Goal: Task Accomplishment & Management: Manage account settings

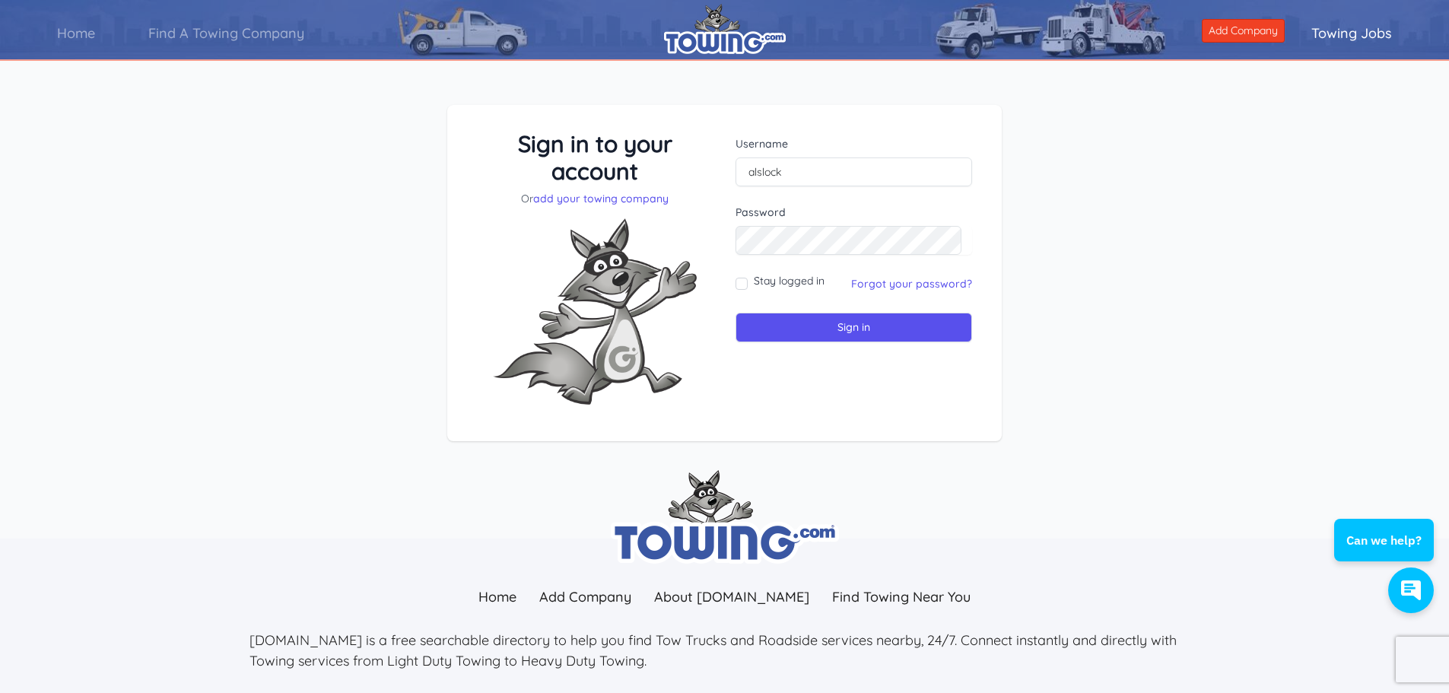
click at [907, 412] on div "Username alslock Password Stay logged in" at bounding box center [853, 273] width 259 height 287
click at [903, 286] on link "Forgot your password?" at bounding box center [911, 284] width 121 height 14
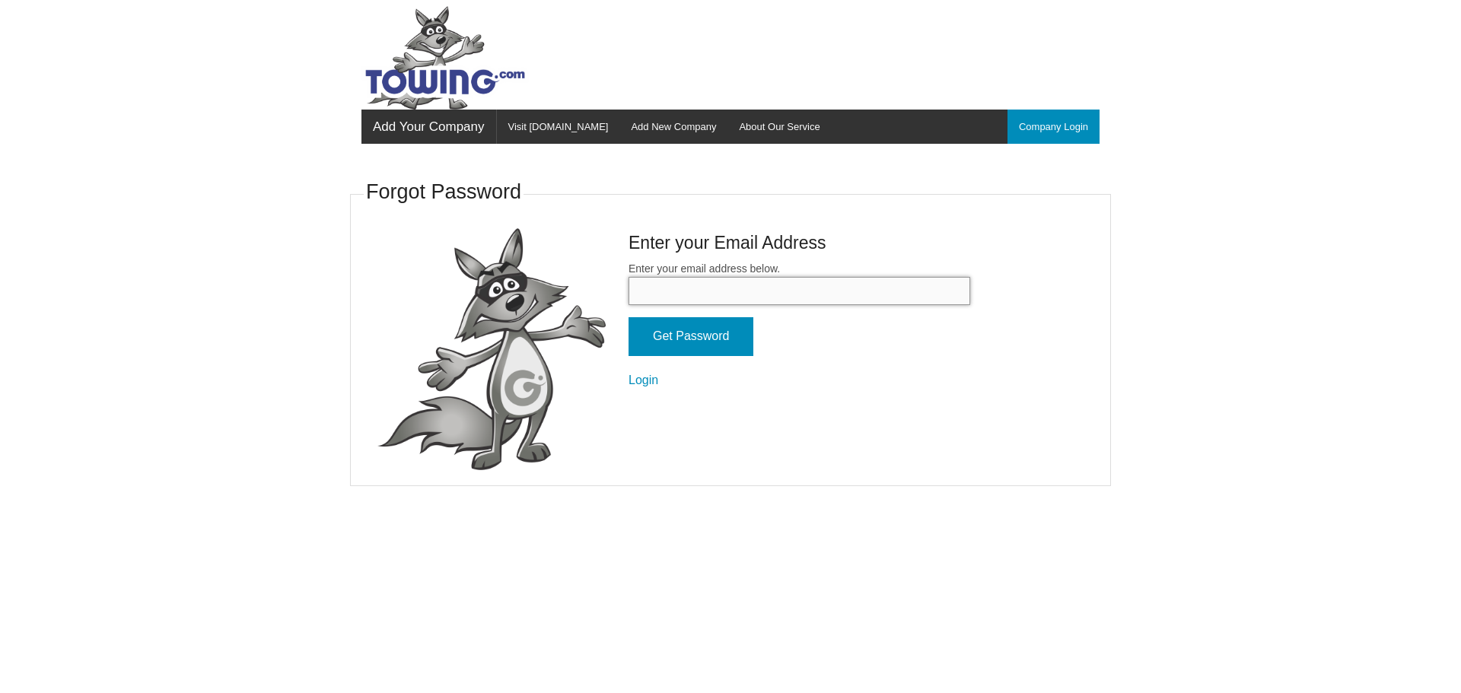
click at [705, 296] on input "Enter your email address below." at bounding box center [799, 291] width 342 height 28
type input "[EMAIL_ADDRESS][DOMAIN_NAME]"
click at [628, 317] on input "Get Password" at bounding box center [690, 336] width 125 height 39
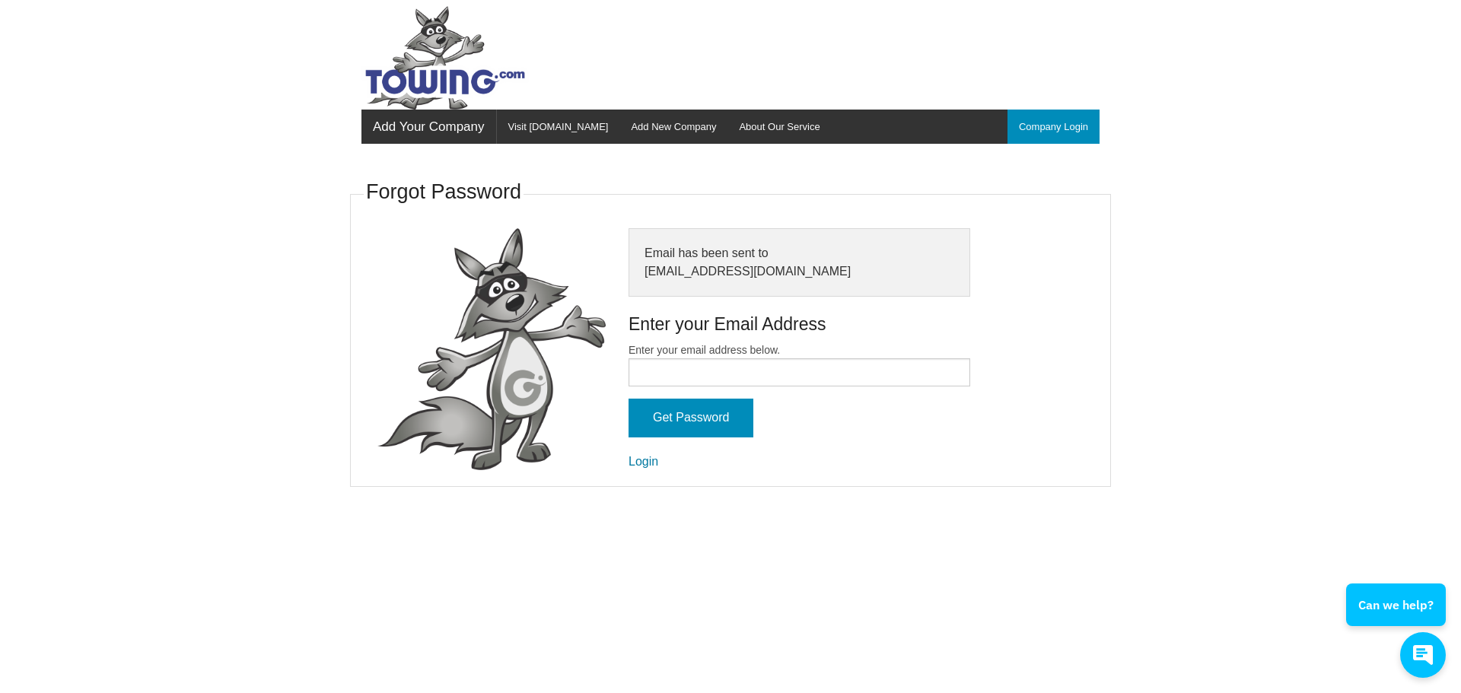
click at [645, 459] on link "Login" at bounding box center [643, 461] width 30 height 13
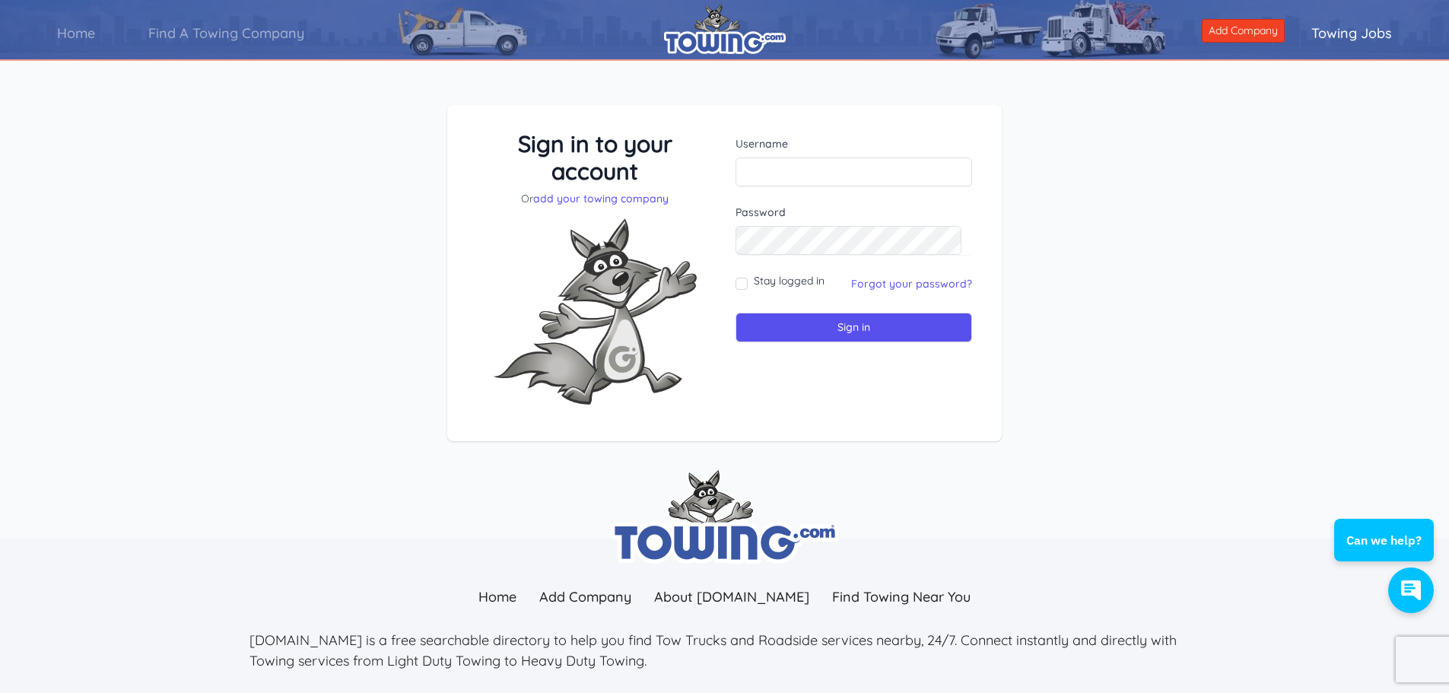
click at [765, 146] on label "Username" at bounding box center [854, 143] width 237 height 15
click at [766, 180] on input "text" at bounding box center [854, 171] width 237 height 29
type input "alslock"
click at [854, 326] on input "Sign in" at bounding box center [854, 328] width 237 height 30
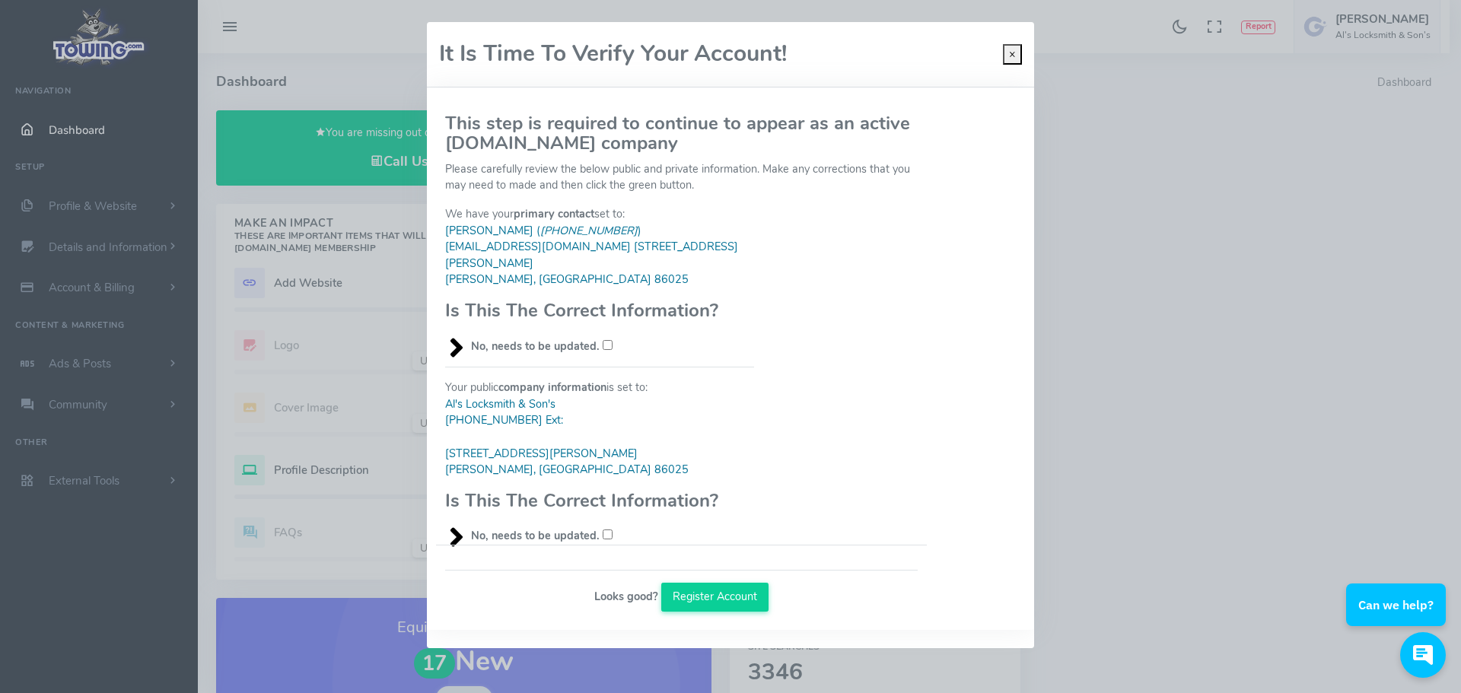
click at [603, 340] on input "No, needs to be updated." at bounding box center [608, 345] width 10 height 10
checkbox input "true"
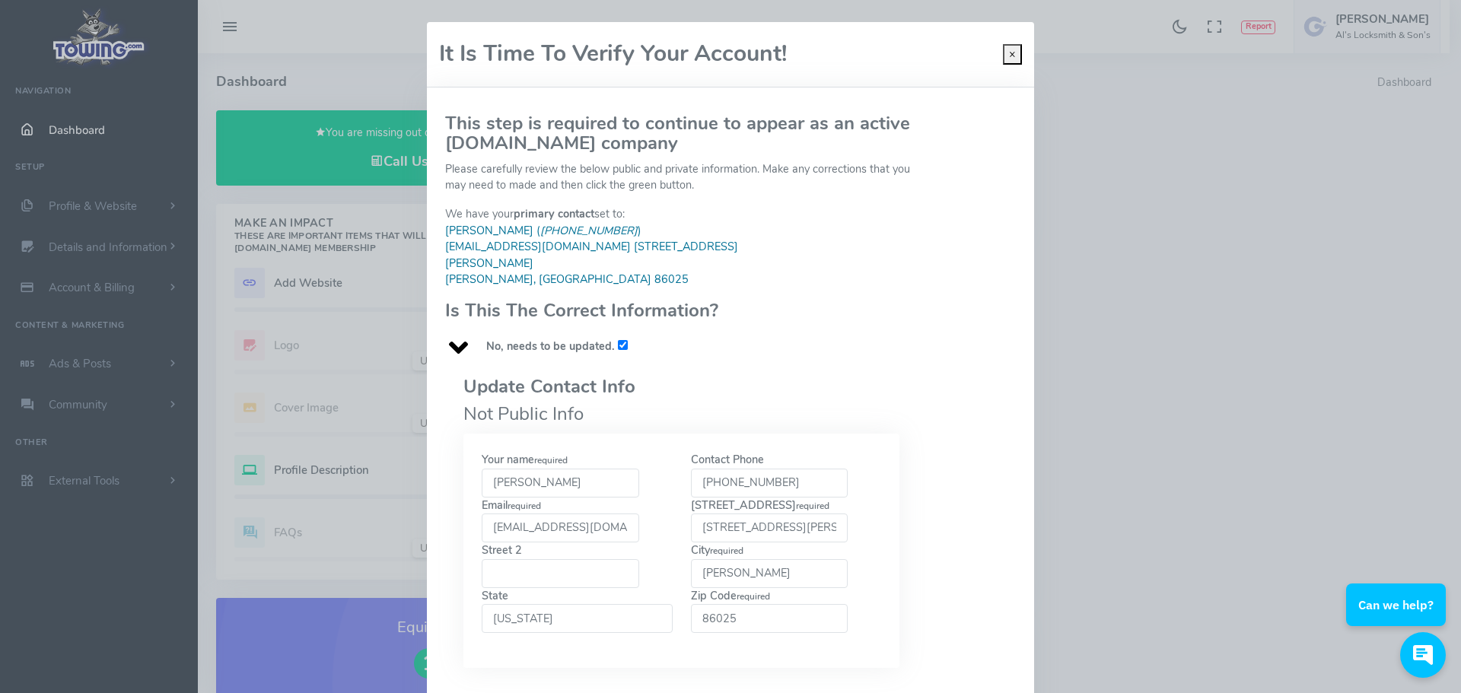
click at [540, 469] on input "[PERSON_NAME]" at bounding box center [560, 483] width 157 height 29
type input "j"
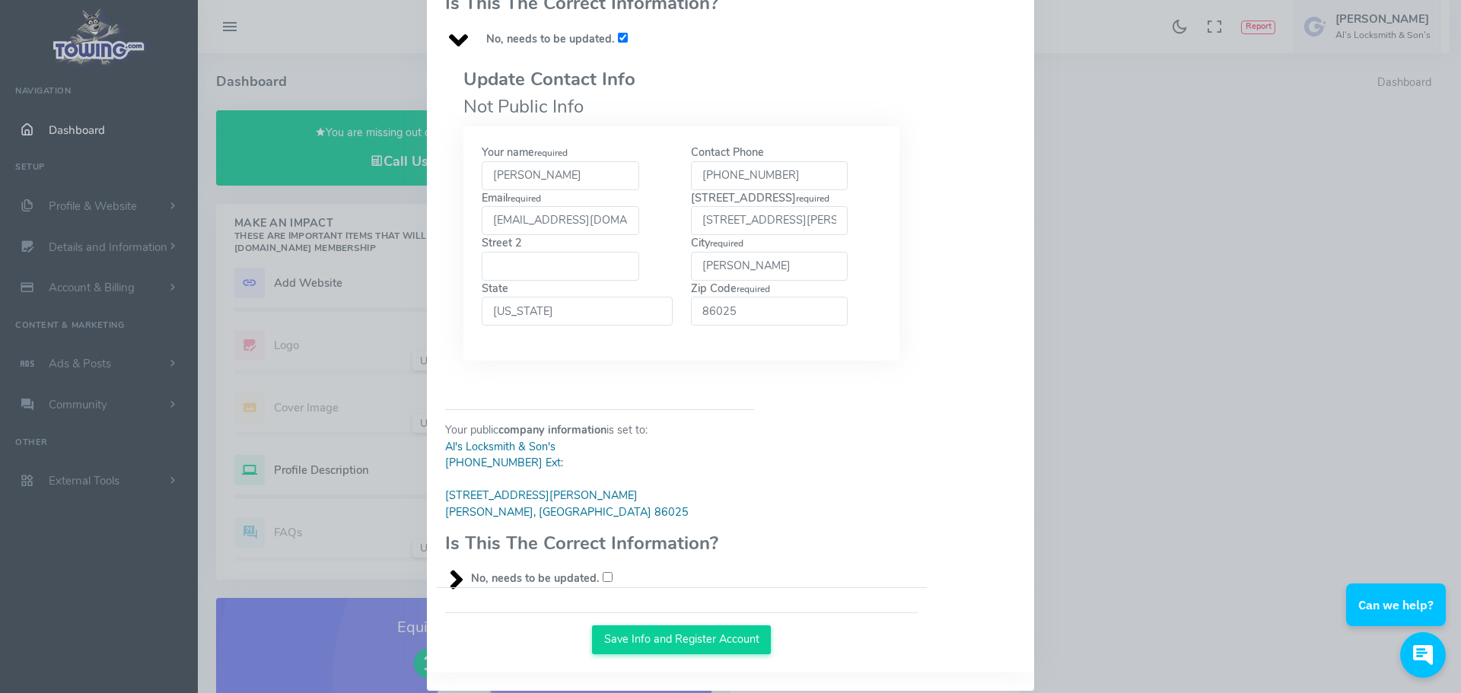
scroll to position [310, 0]
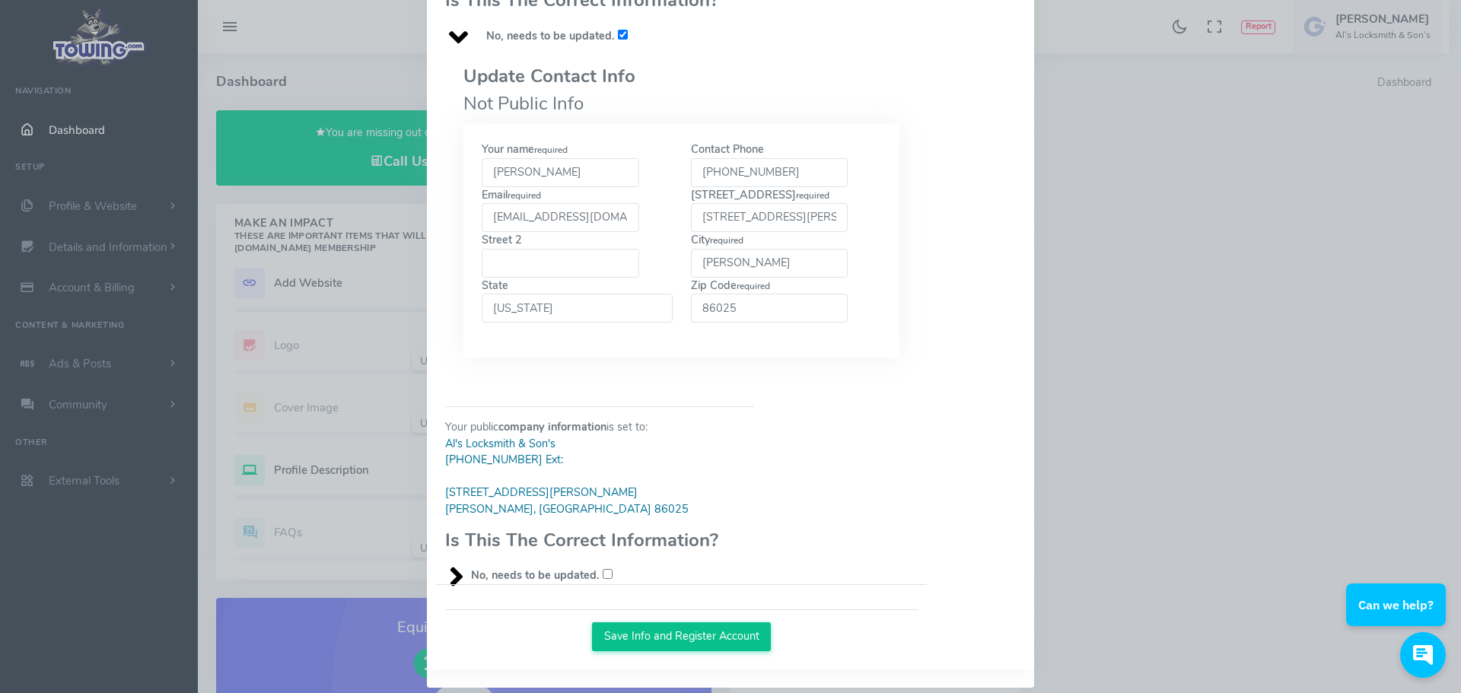
type input "[PERSON_NAME]"
click at [635, 622] on button "Save Info and Register Account" at bounding box center [681, 636] width 179 height 29
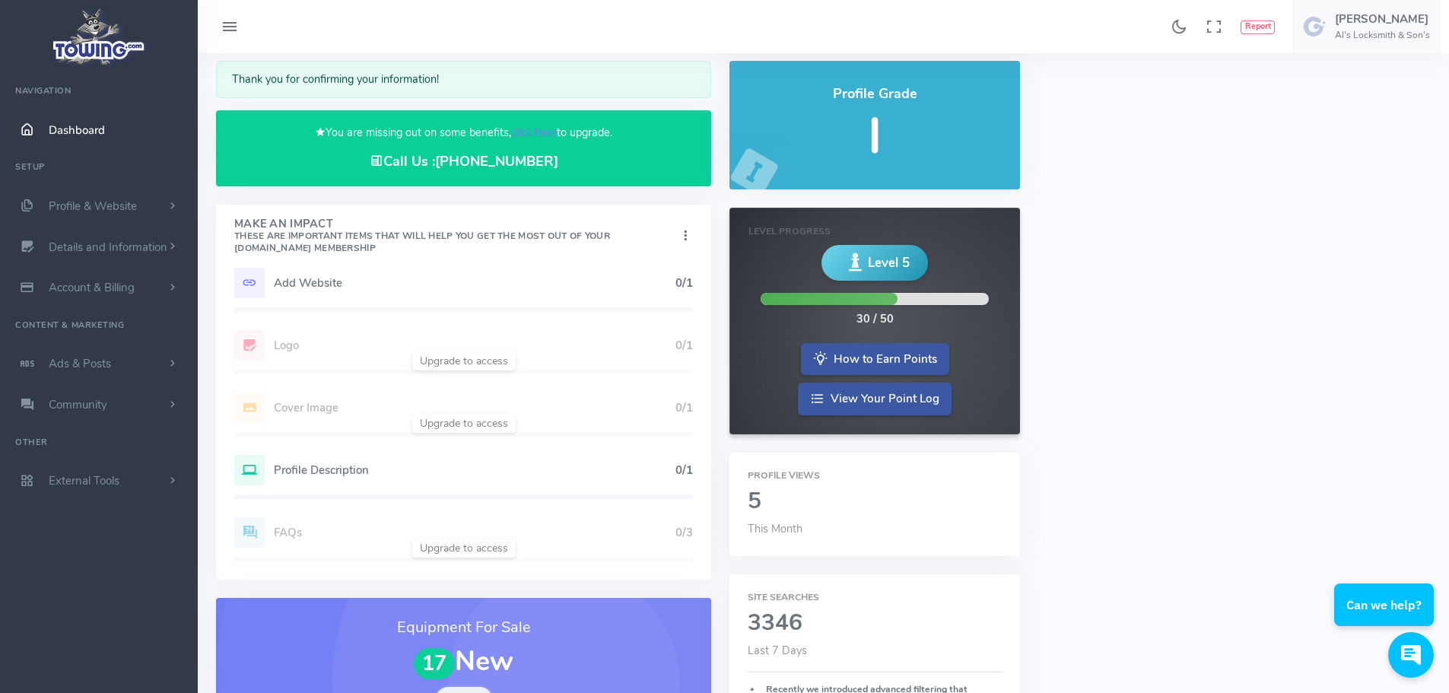
scroll to position [76, 0]
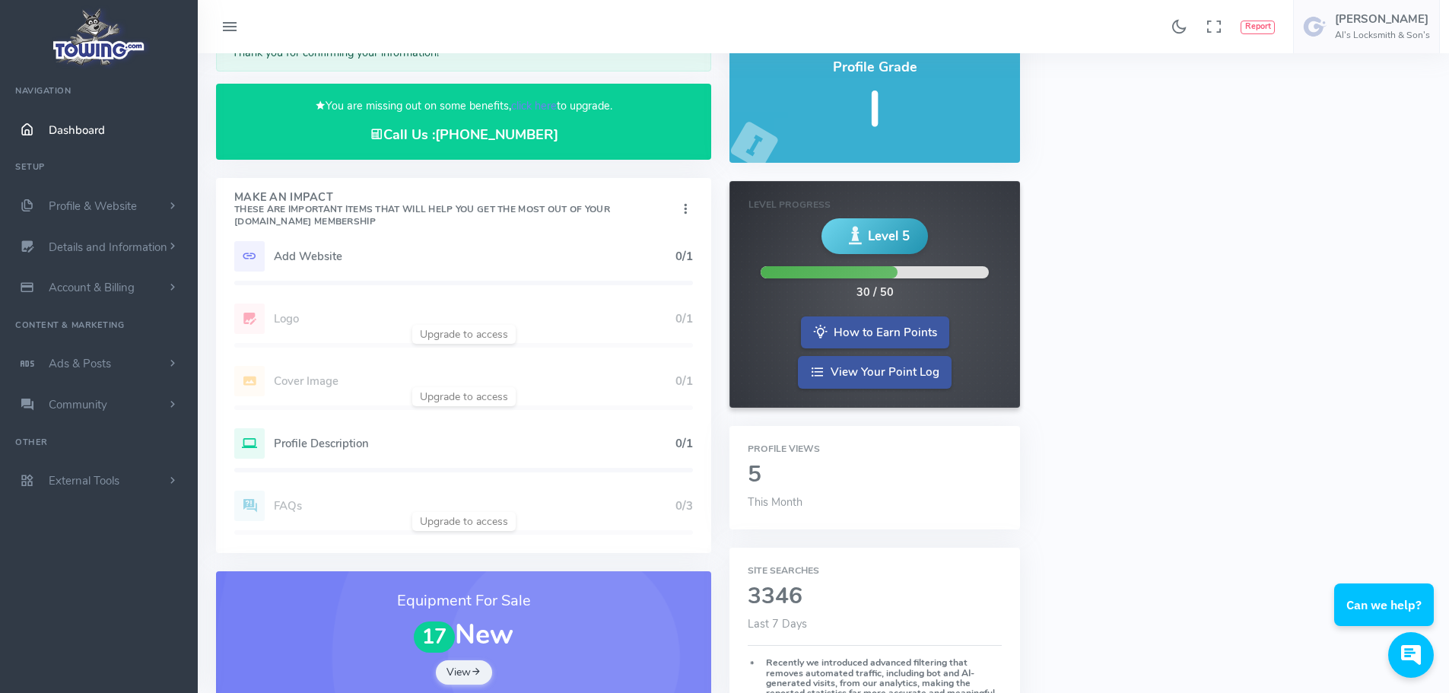
click at [321, 441] on h5 "Profile Description" at bounding box center [475, 443] width 402 height 12
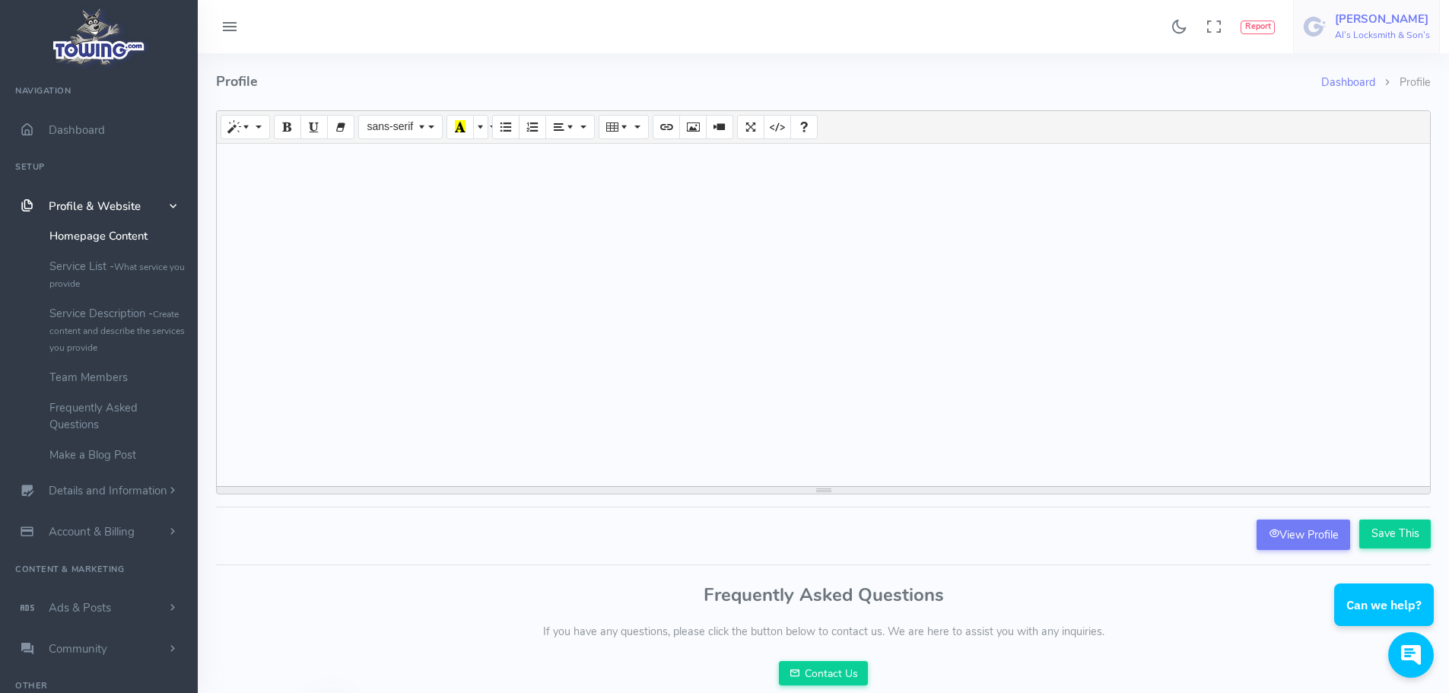
click at [1347, 30] on h6 "Al's Locksmith & Son's" at bounding box center [1382, 35] width 95 height 10
click at [1347, 96] on span "Account Settings" at bounding box center [1369, 91] width 84 height 15
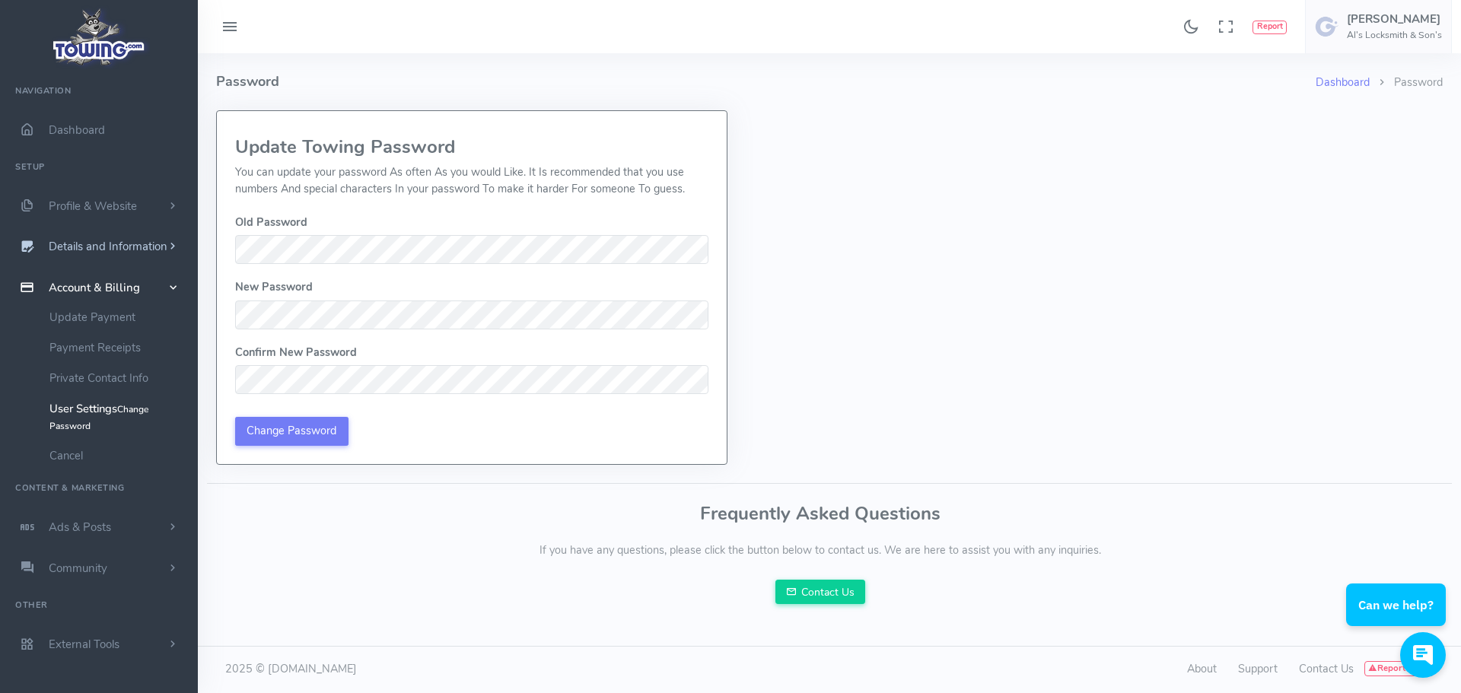
click at [91, 244] on span "Details and Information" at bounding box center [108, 247] width 119 height 15
click at [139, 334] on link "Company Information" at bounding box center [118, 338] width 160 height 30
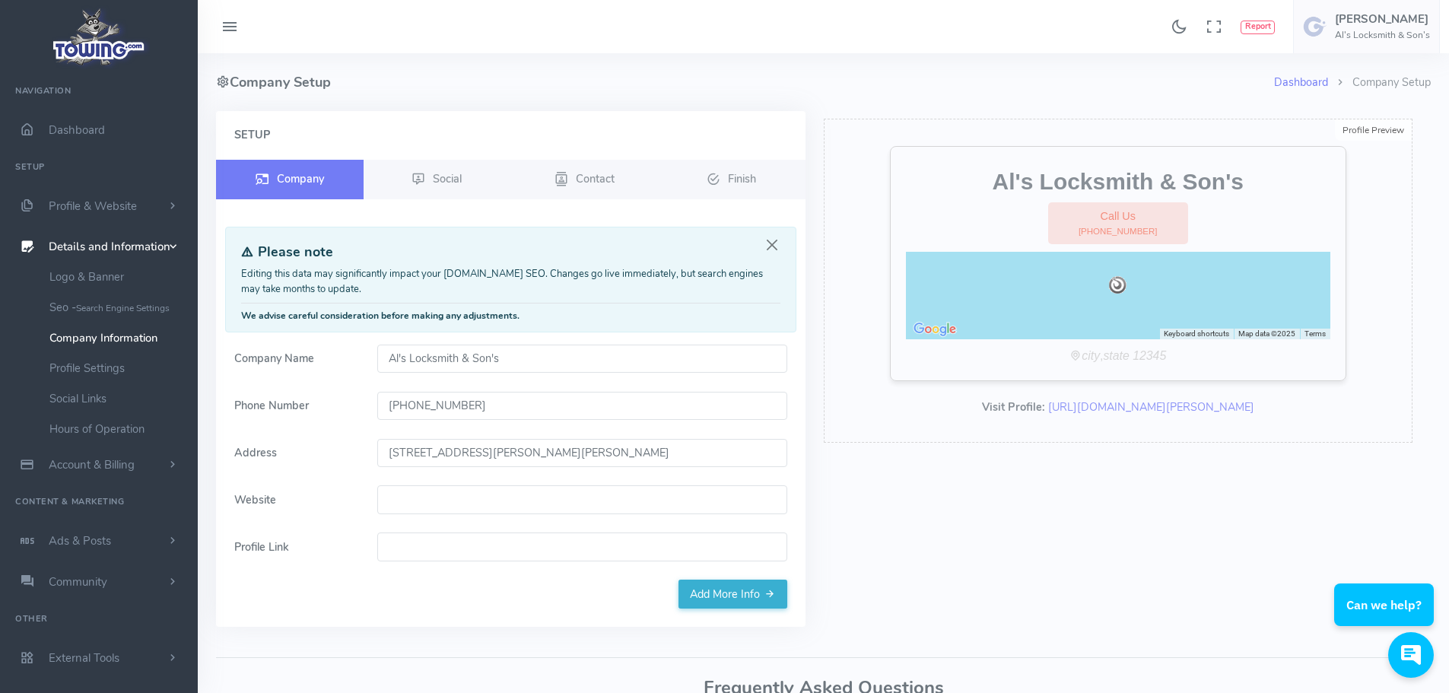
click at [540, 365] on input "Al's Locksmith & Son's" at bounding box center [582, 359] width 410 height 29
type input "Al's Locksmith & Son's LLC"
click at [722, 592] on link "Add More Info" at bounding box center [733, 594] width 109 height 29
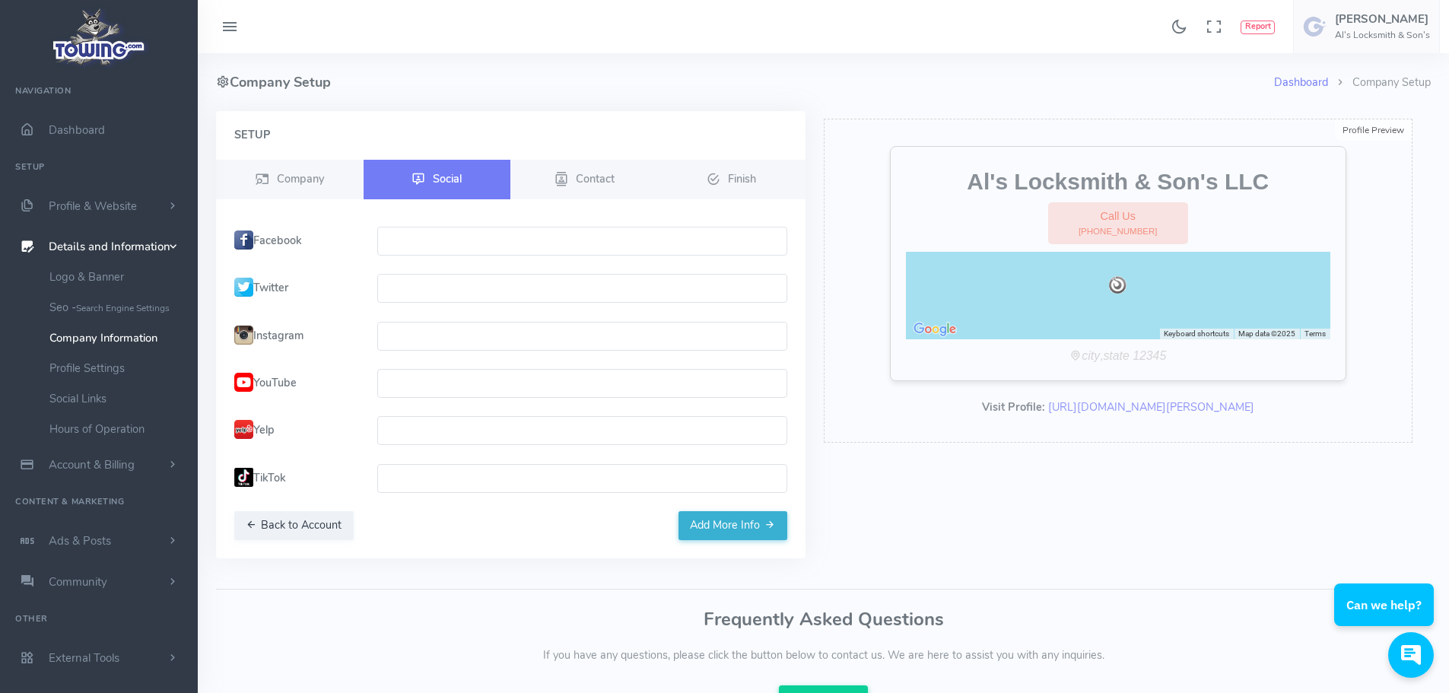
click at [431, 234] on input "text" at bounding box center [582, 241] width 410 height 29
click at [711, 530] on button "Add More Info" at bounding box center [733, 525] width 109 height 29
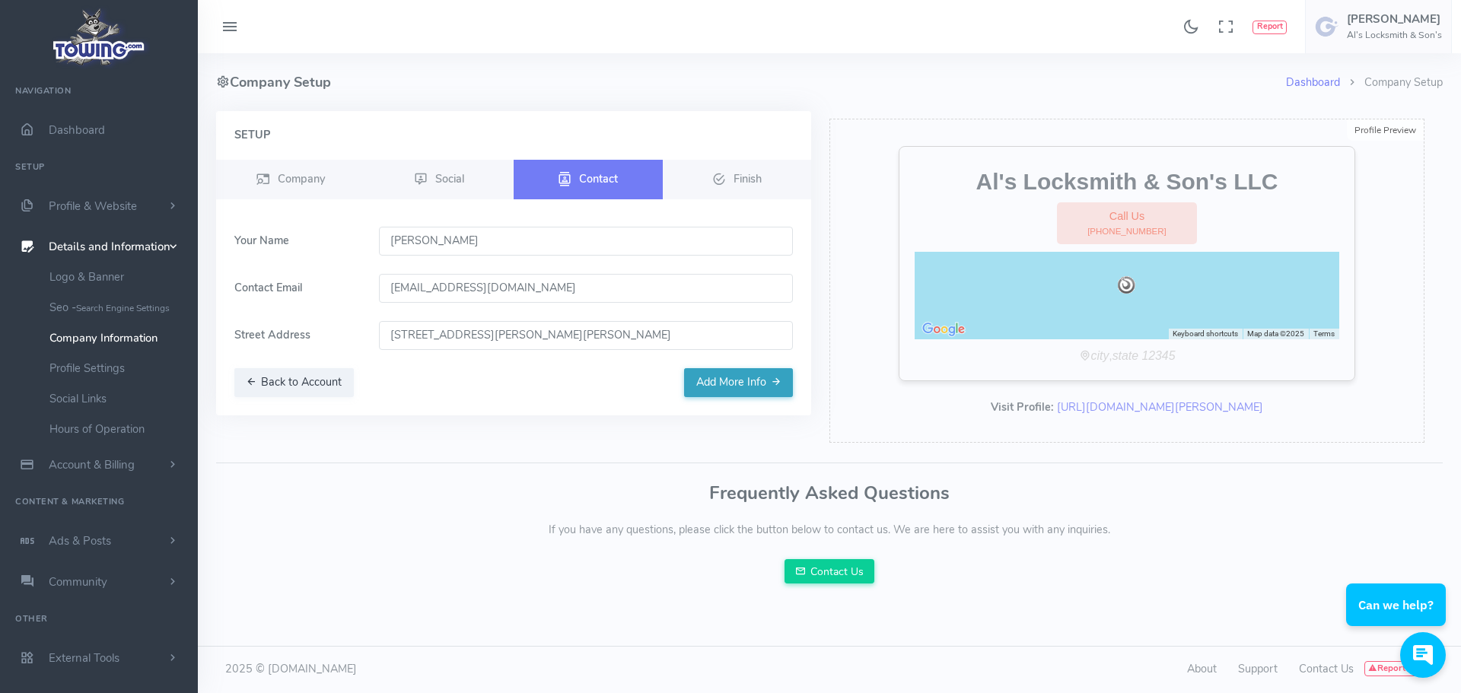
click at [727, 383] on button "Add More Info" at bounding box center [738, 382] width 109 height 29
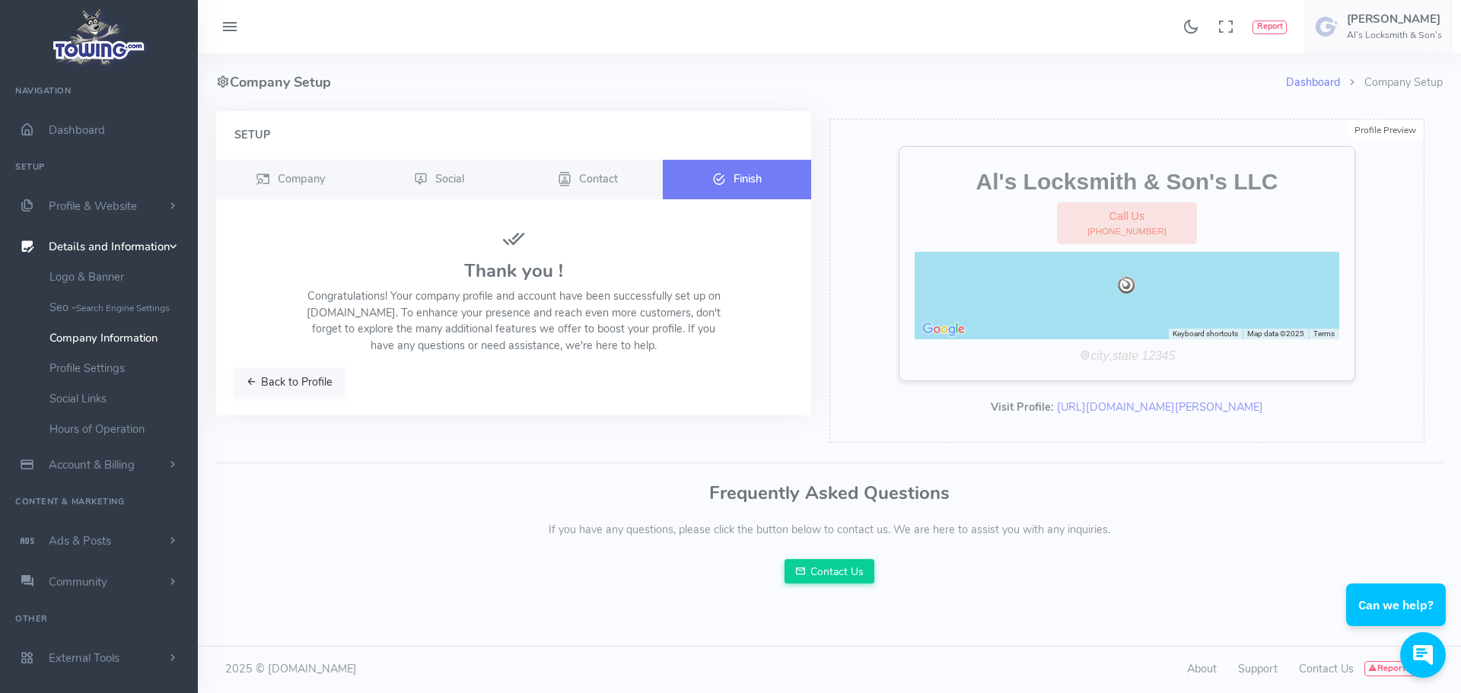
click at [261, 377] on button "Back to Profile" at bounding box center [289, 382] width 110 height 29
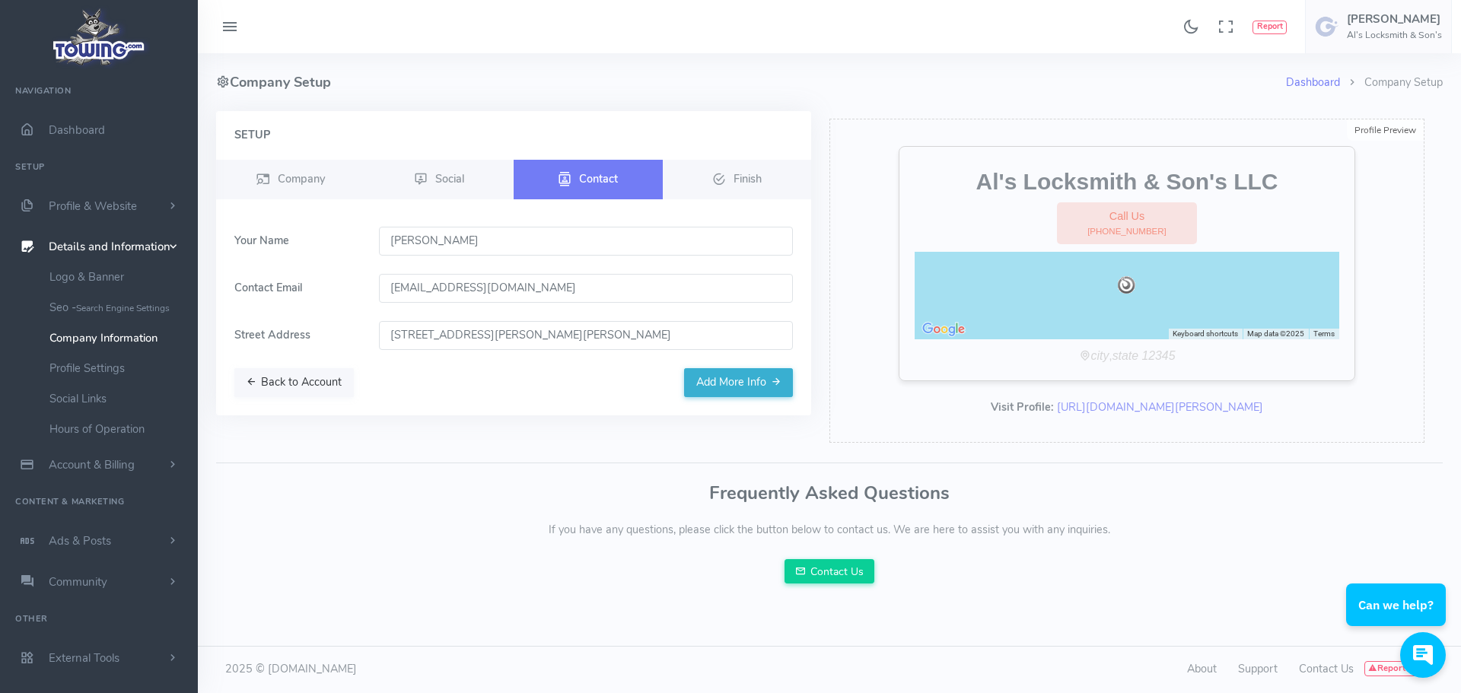
click at [335, 380] on button "Back to Account" at bounding box center [293, 382] width 119 height 29
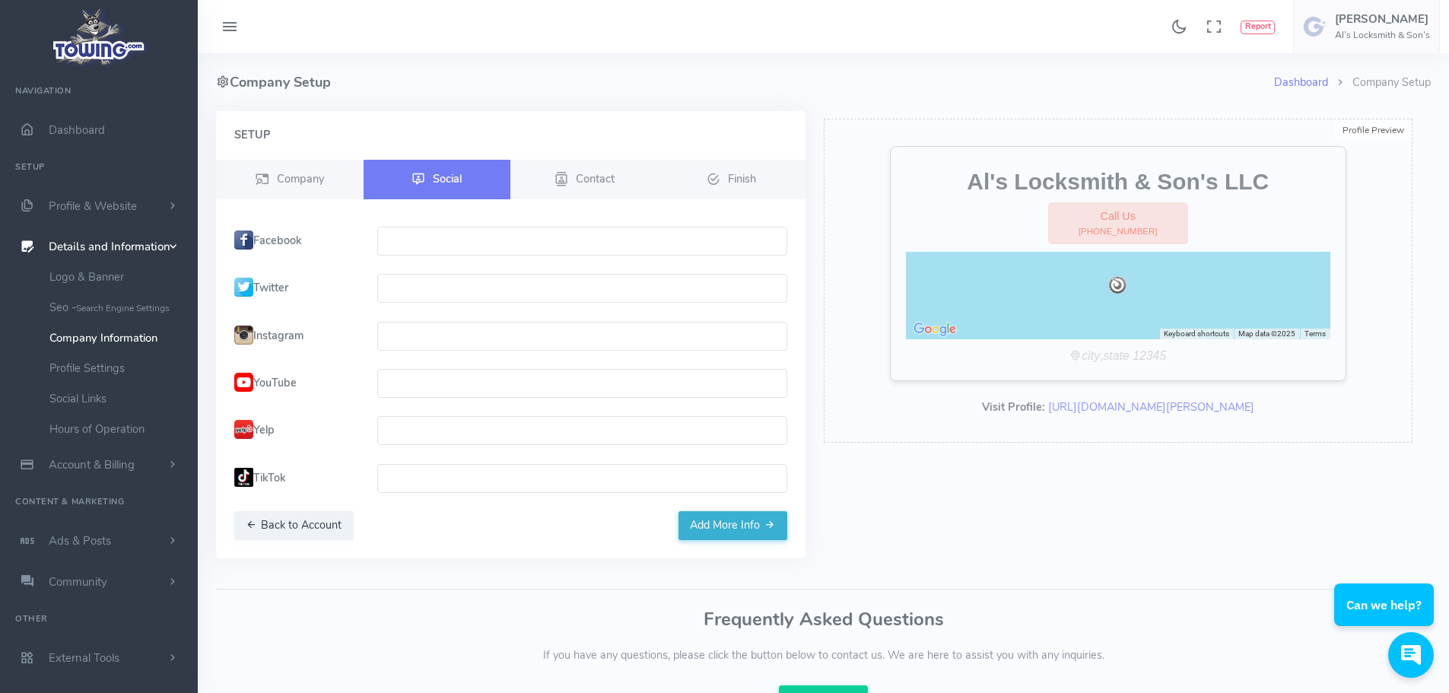
click at [763, 536] on button "Add More Info" at bounding box center [733, 525] width 109 height 29
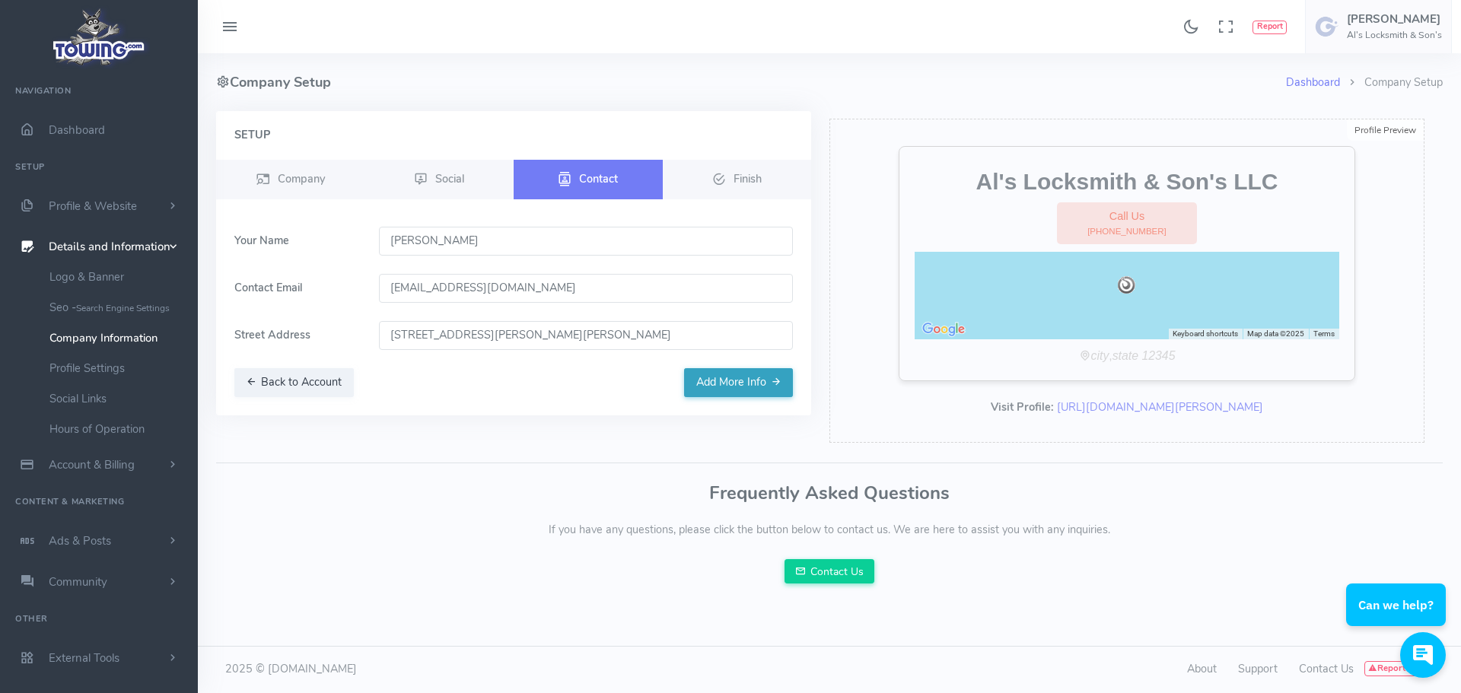
click at [721, 378] on button "Add More Info" at bounding box center [738, 382] width 109 height 29
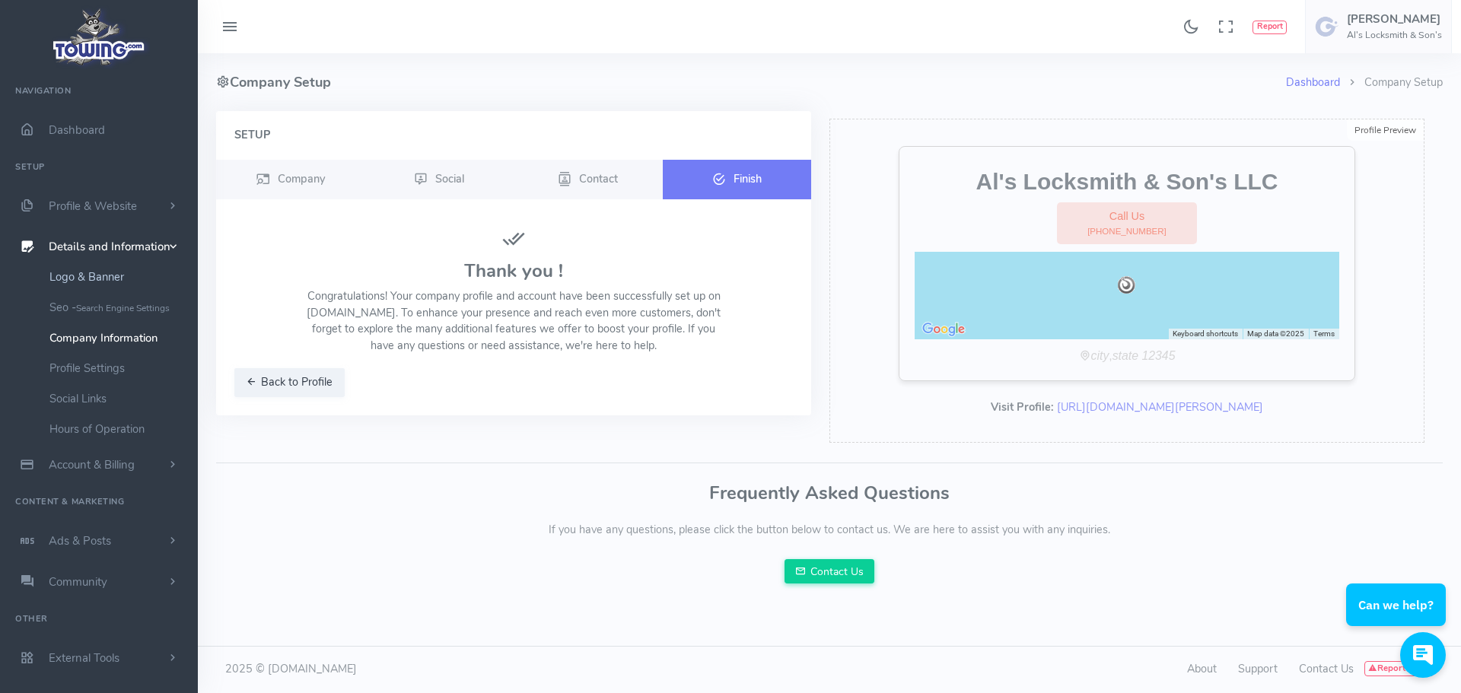
click at [105, 275] on link "Logo & Banner" at bounding box center [118, 277] width 160 height 30
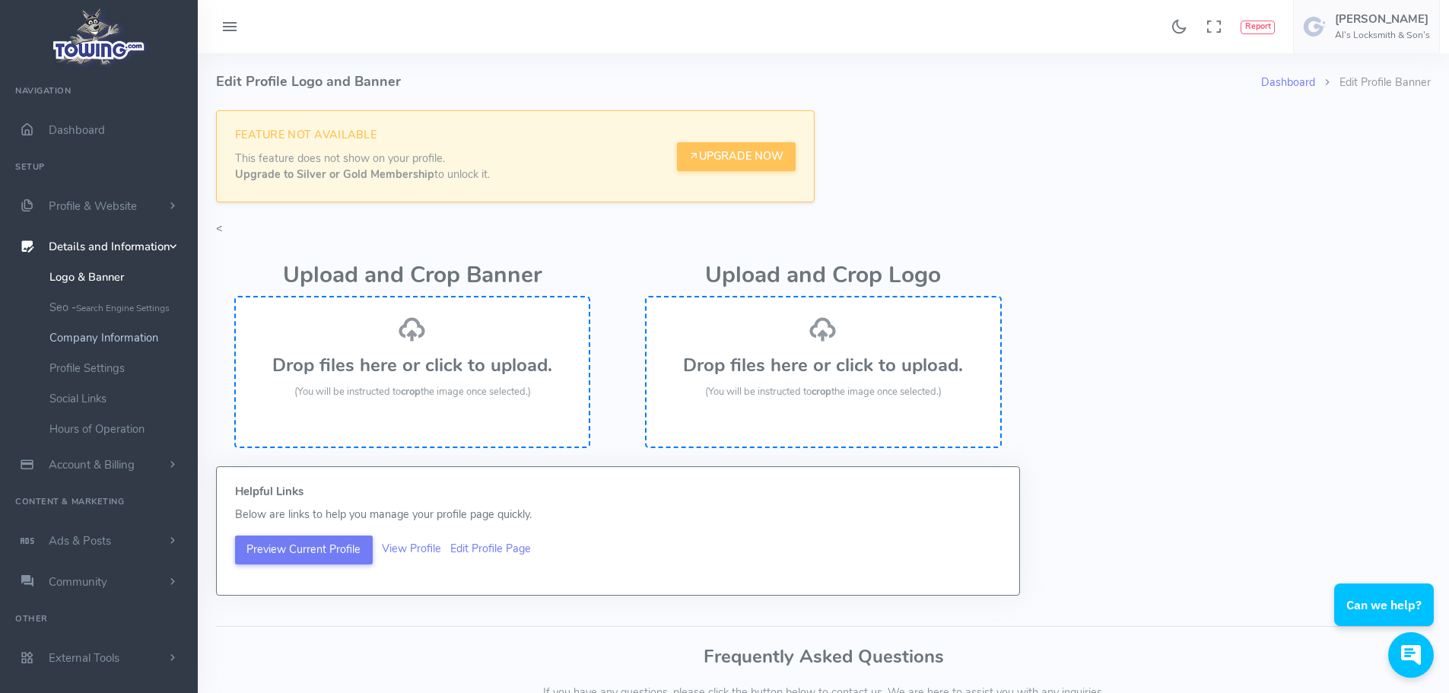
click at [111, 337] on link "Company Information" at bounding box center [118, 338] width 160 height 30
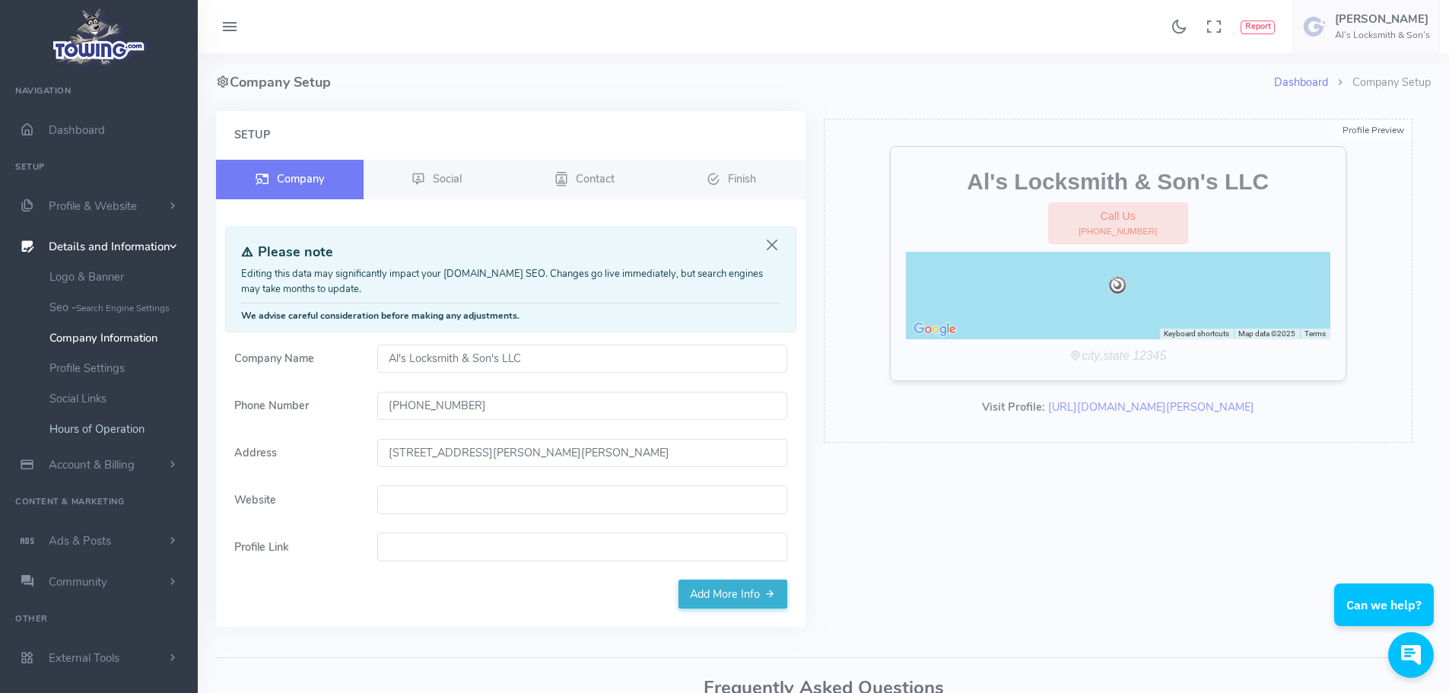
click at [107, 423] on link "Hours of Operation" at bounding box center [118, 429] width 160 height 30
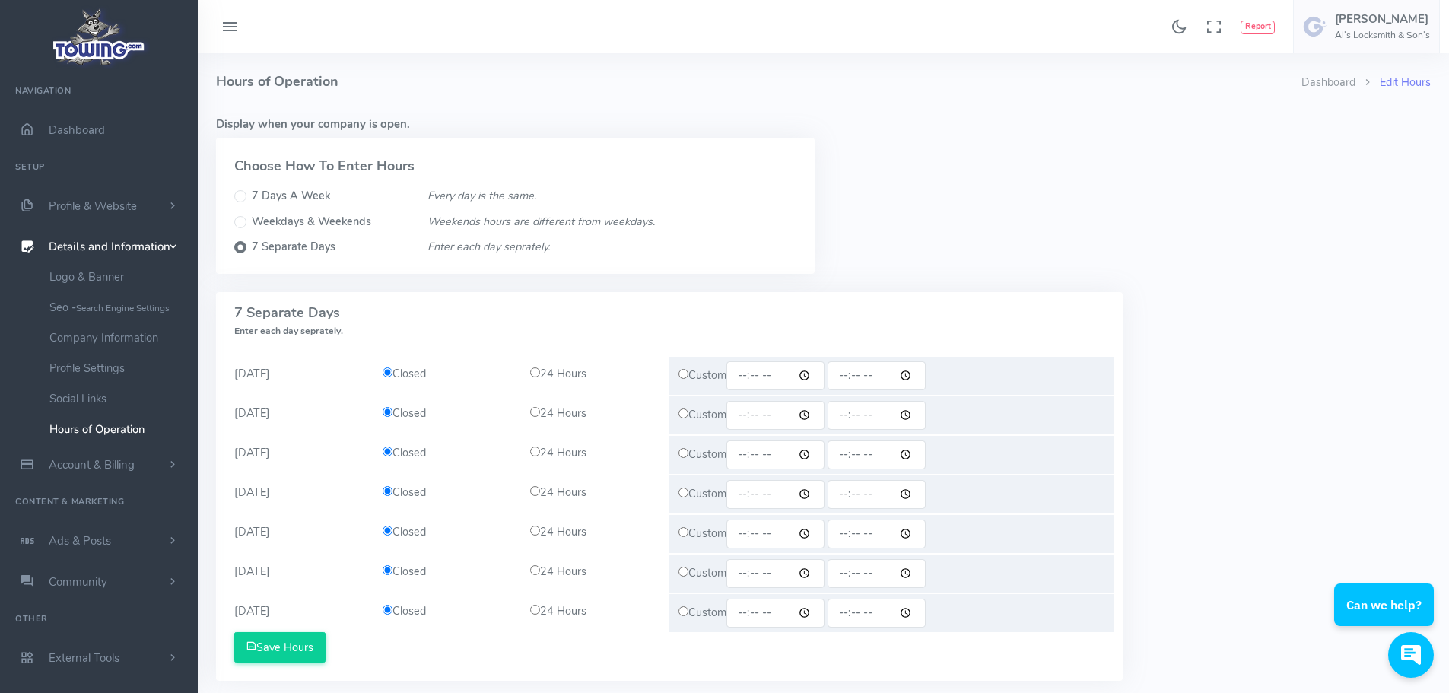
drag, startPoint x: 534, startPoint y: 366, endPoint x: 536, endPoint y: 389, distance: 22.9
click at [534, 367] on div "24 Hours" at bounding box center [595, 374] width 148 height 17
click at [535, 374] on input "radio" at bounding box center [535, 372] width 10 height 10
radio input "true"
click at [542, 409] on div "24 Hours" at bounding box center [595, 414] width 148 height 17
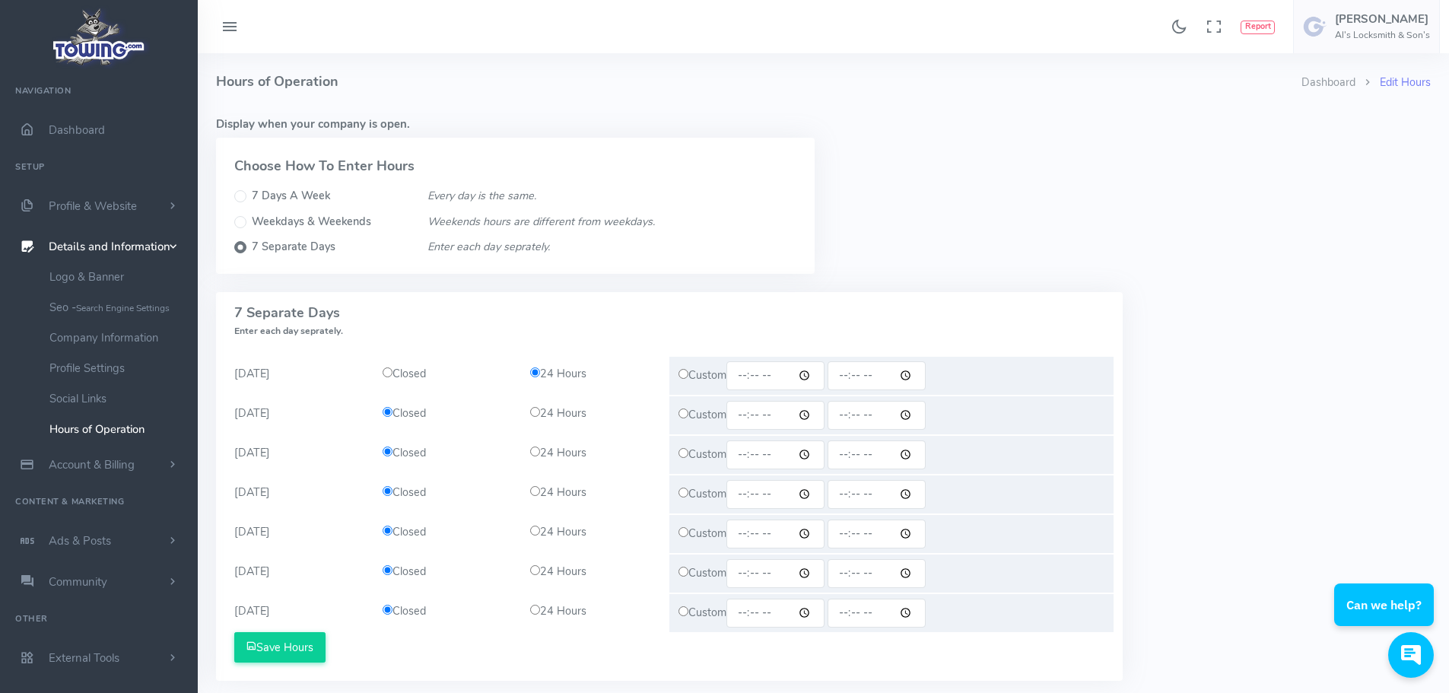
click at [533, 415] on input "radio" at bounding box center [535, 412] width 10 height 10
radio input "true"
drag, startPoint x: 534, startPoint y: 456, endPoint x: 534, endPoint y: 465, distance: 9.1
click at [534, 458] on div "24 Hours" at bounding box center [595, 453] width 148 height 17
click at [538, 455] on input "radio" at bounding box center [535, 452] width 10 height 10
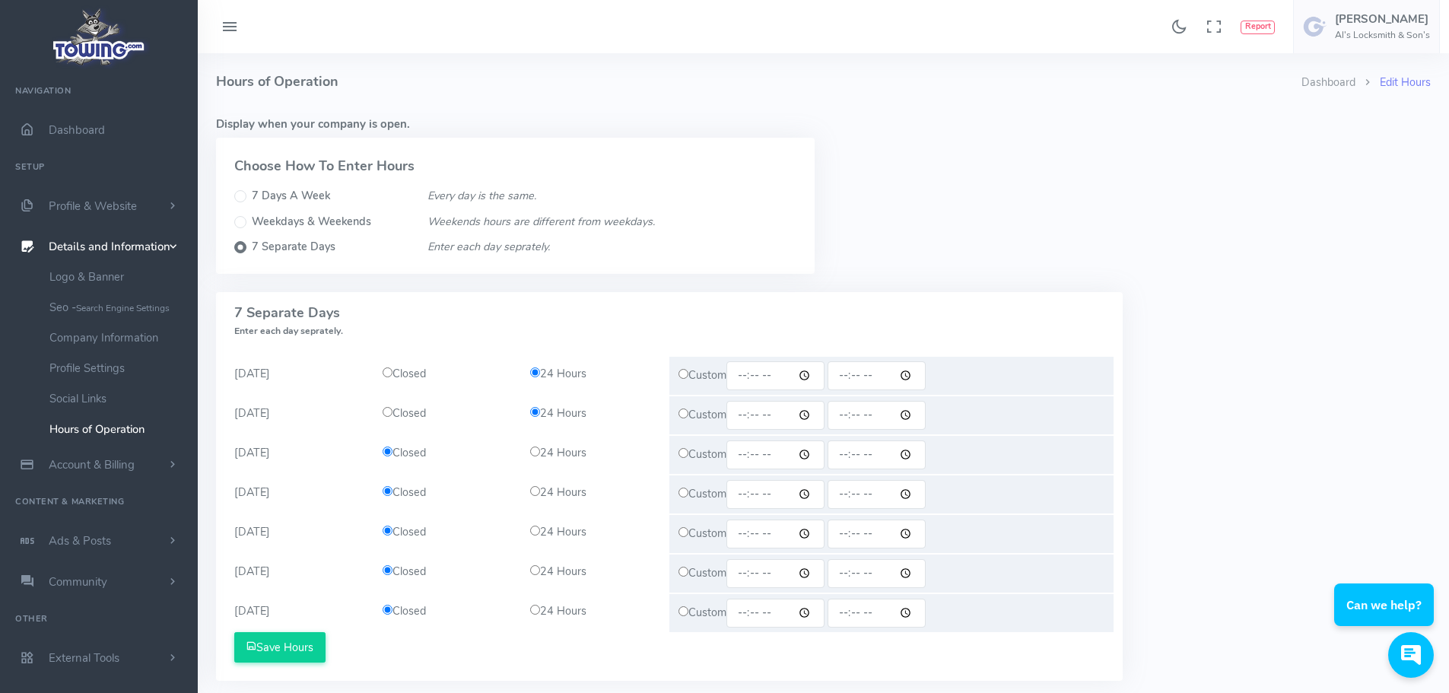
radio input "true"
click at [538, 494] on input "radio" at bounding box center [535, 491] width 10 height 10
radio input "true"
click at [535, 537] on div "24 Hours" at bounding box center [595, 532] width 148 height 17
click at [535, 524] on div "24 Hours" at bounding box center [595, 532] width 148 height 17
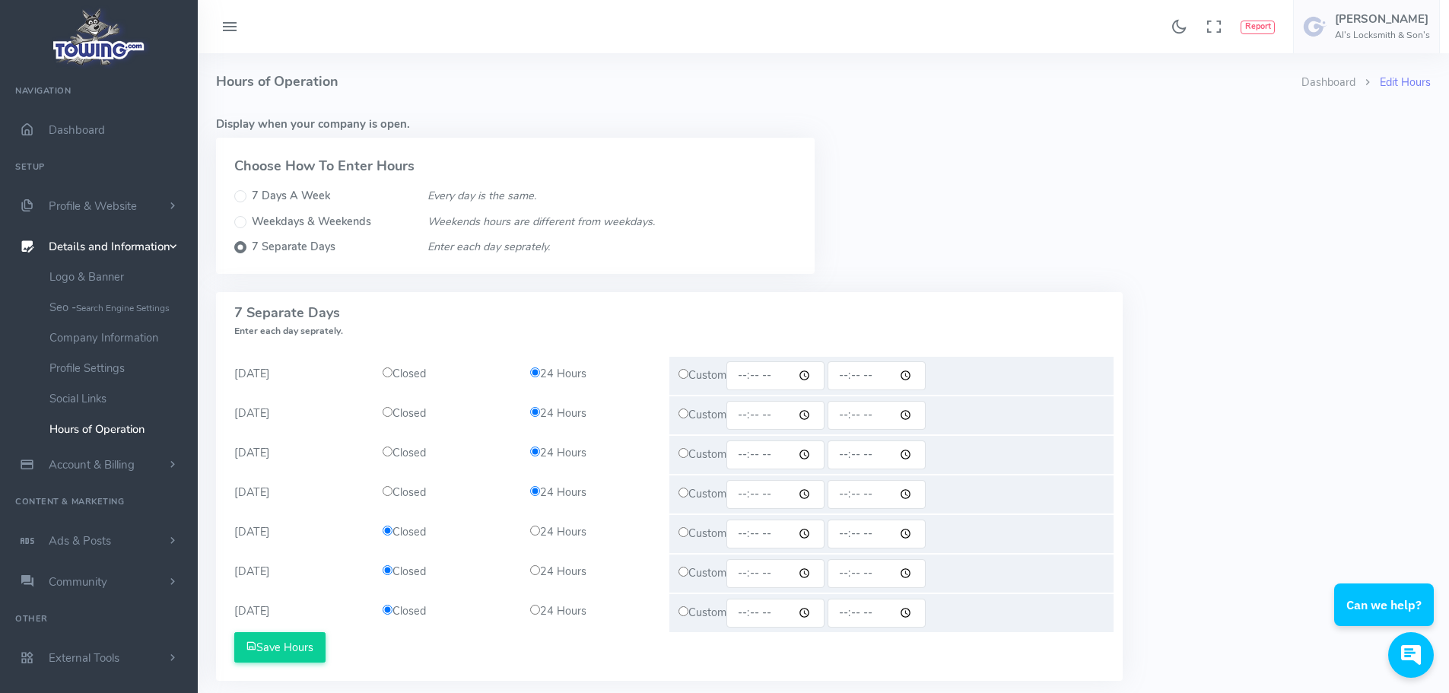
click at [536, 532] on input "radio" at bounding box center [535, 531] width 10 height 10
radio input "true"
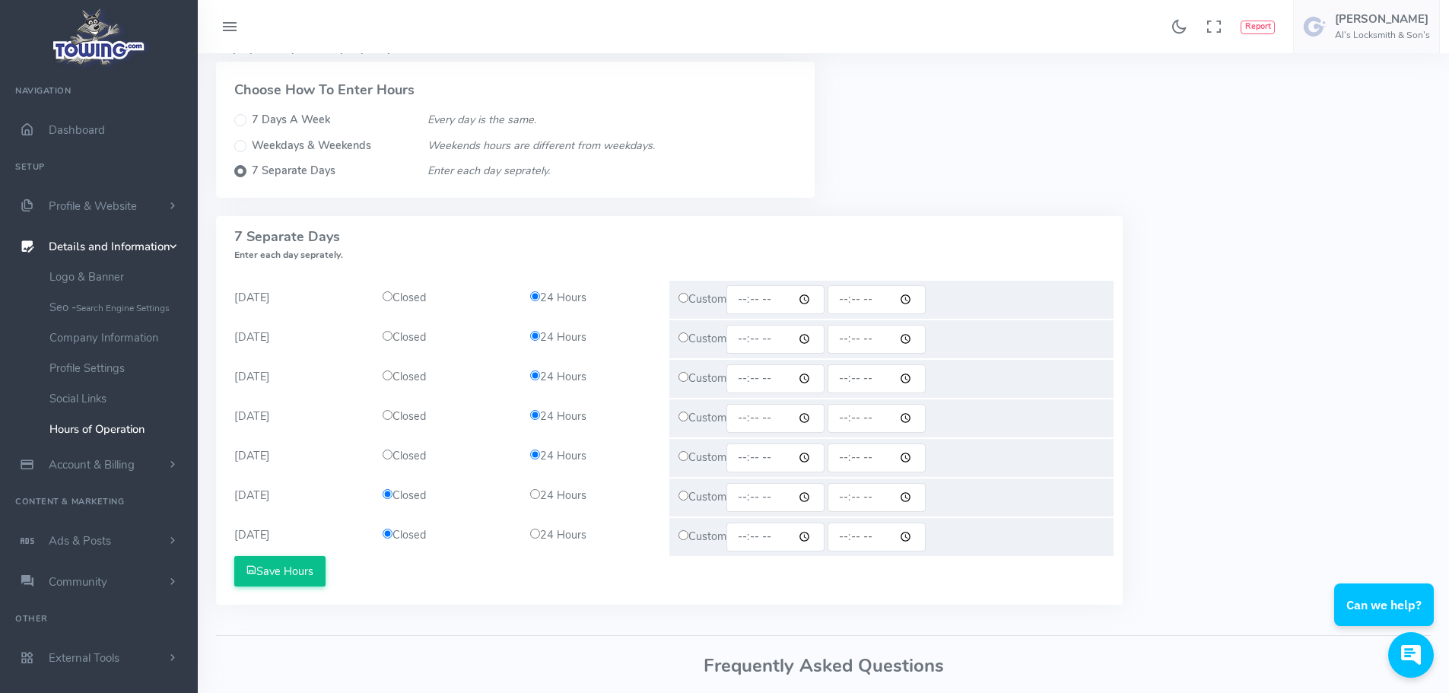
click at [276, 569] on button "Save Hours" at bounding box center [279, 571] width 91 height 30
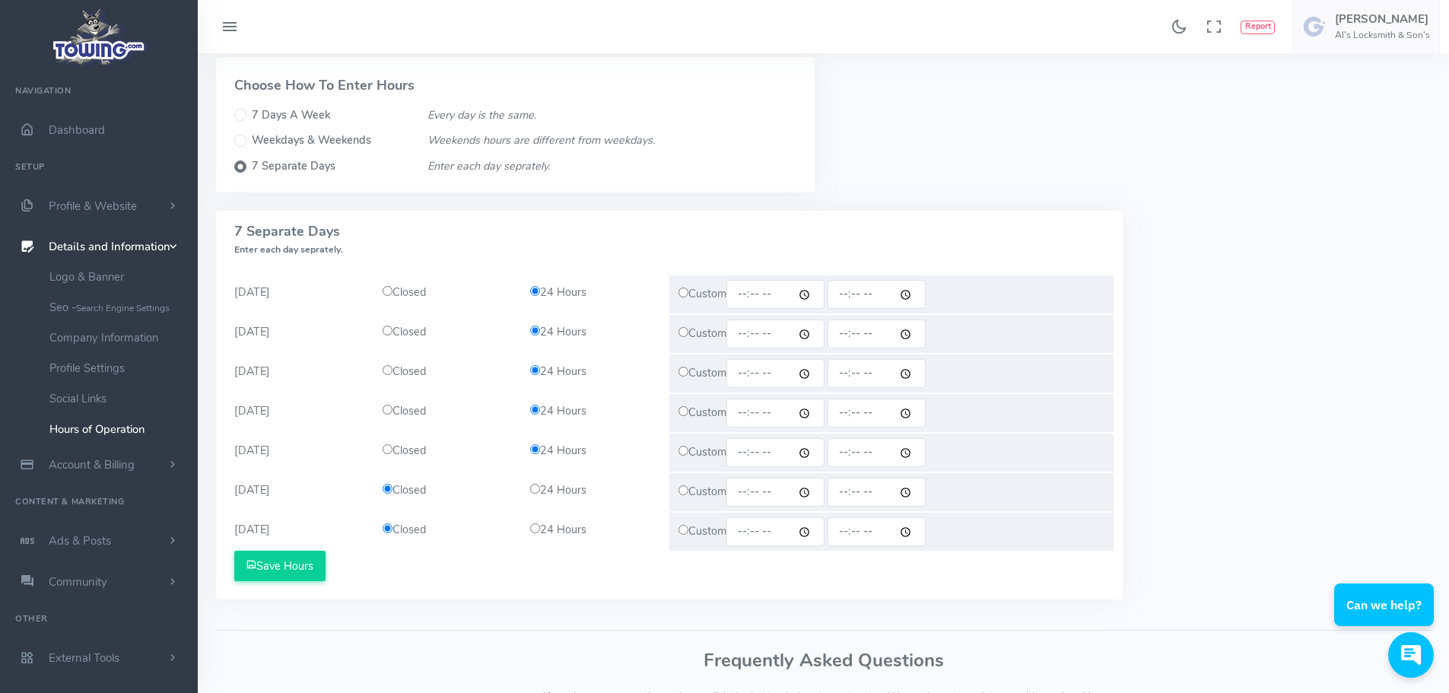
scroll to position [152, 0]
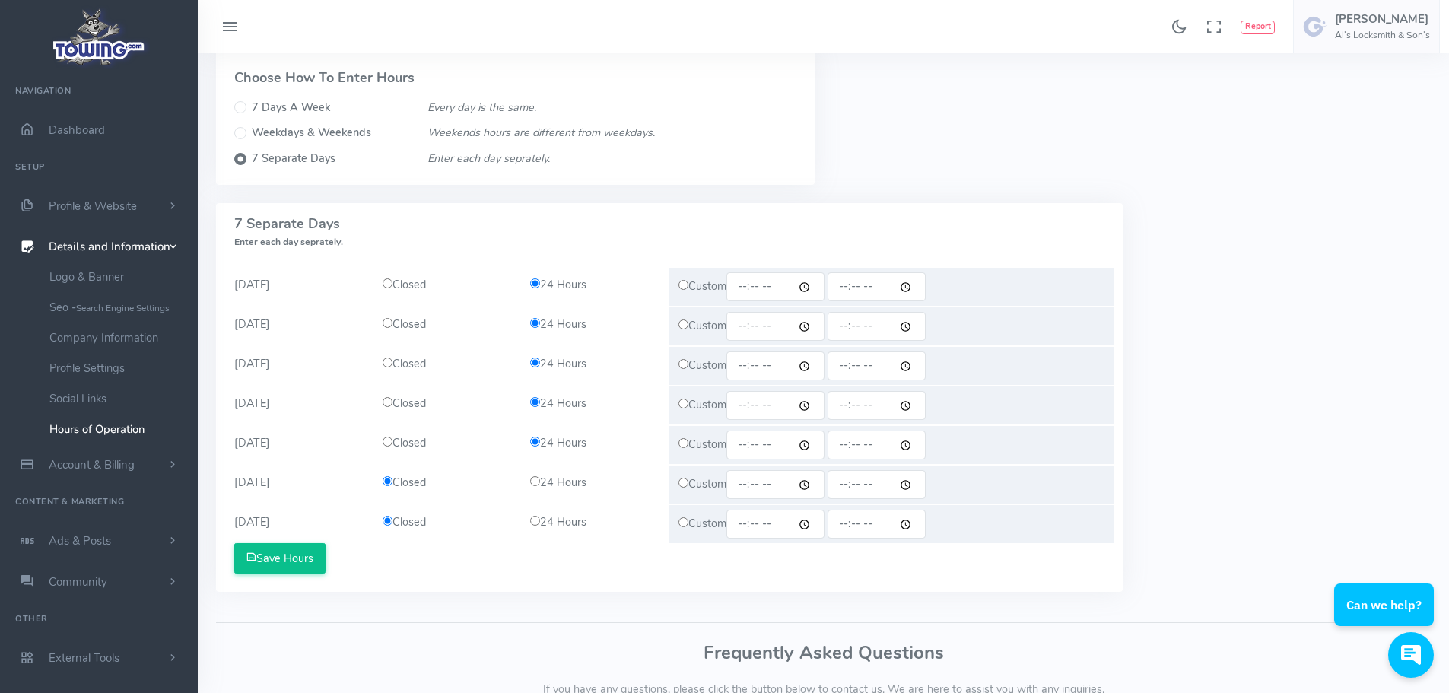
click at [295, 554] on button "Save Hours" at bounding box center [279, 558] width 91 height 30
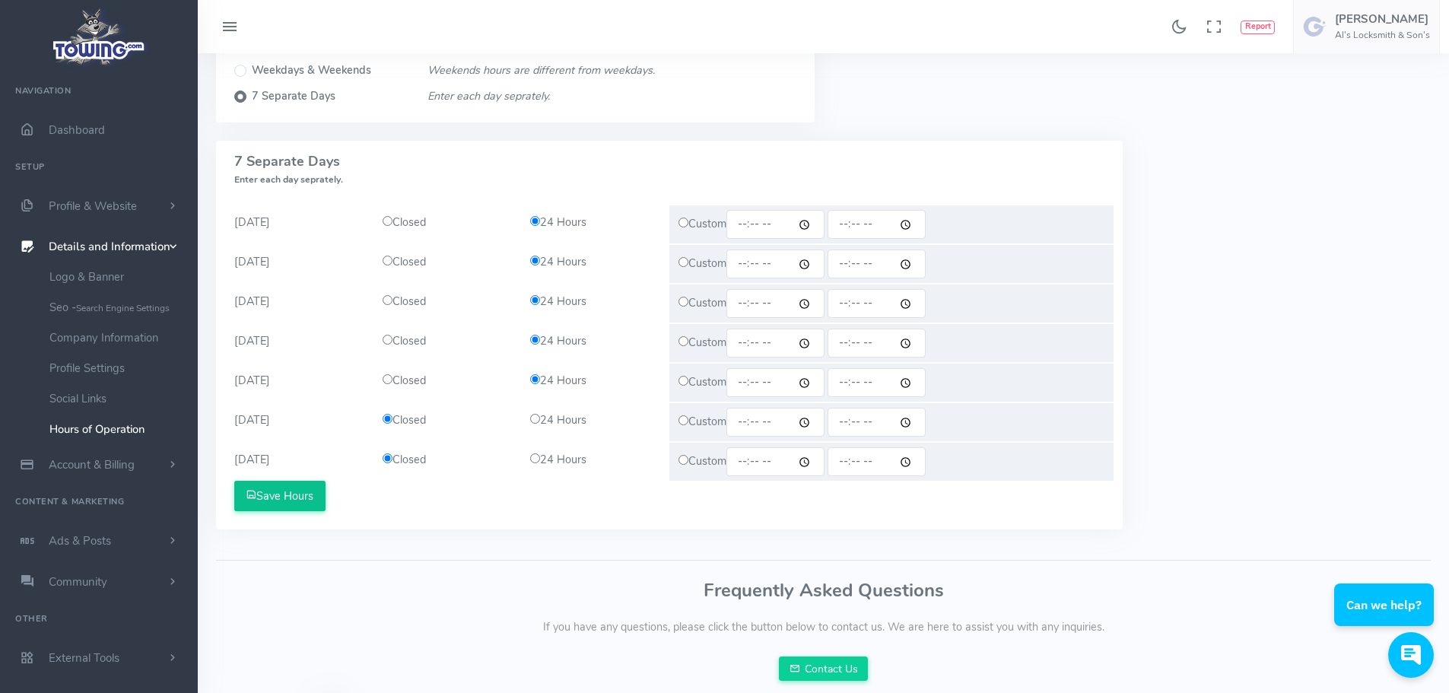
scroll to position [349, 0]
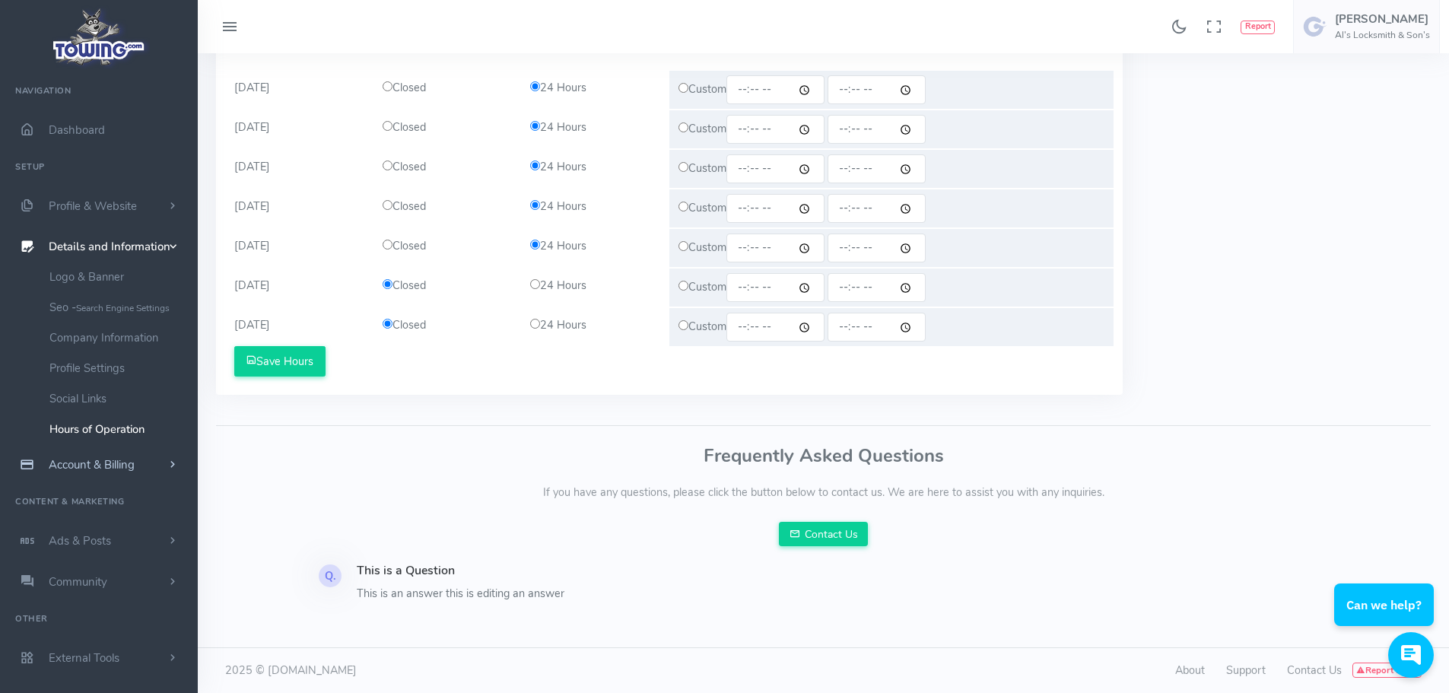
click at [89, 466] on span "Account & Billing" at bounding box center [92, 464] width 86 height 15
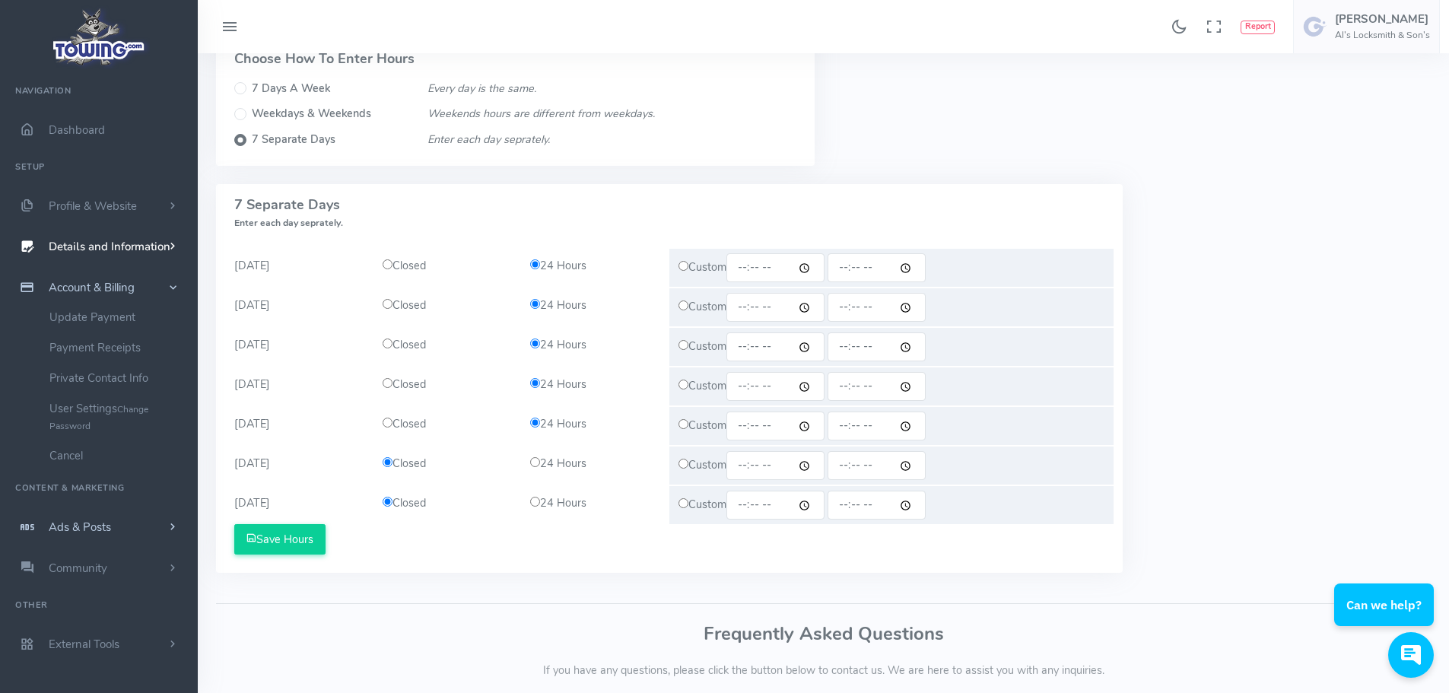
scroll to position [121, 0]
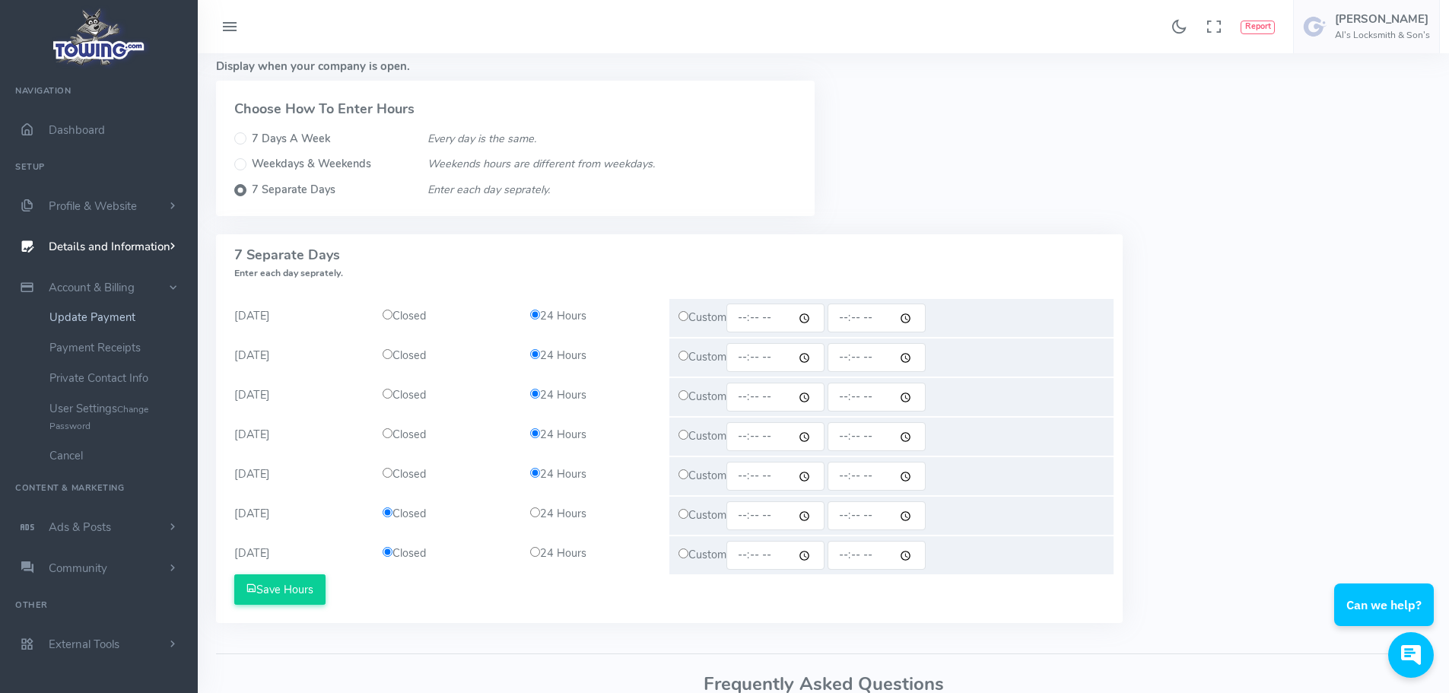
click at [99, 319] on link "Update Payment" at bounding box center [118, 317] width 160 height 30
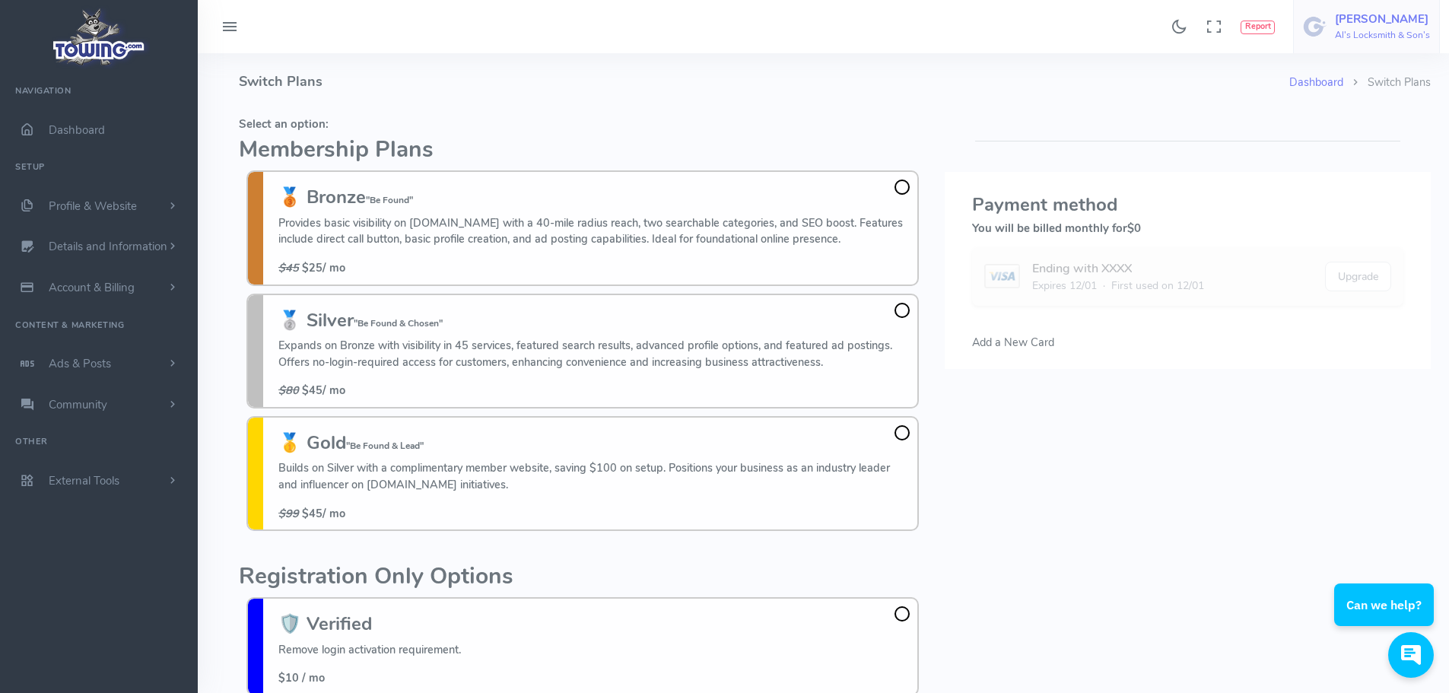
click at [1407, 37] on h6 "Al's Locksmith & Son's" at bounding box center [1382, 35] width 95 height 10
click at [1319, 145] on icon at bounding box center [1314, 145] width 11 height 17
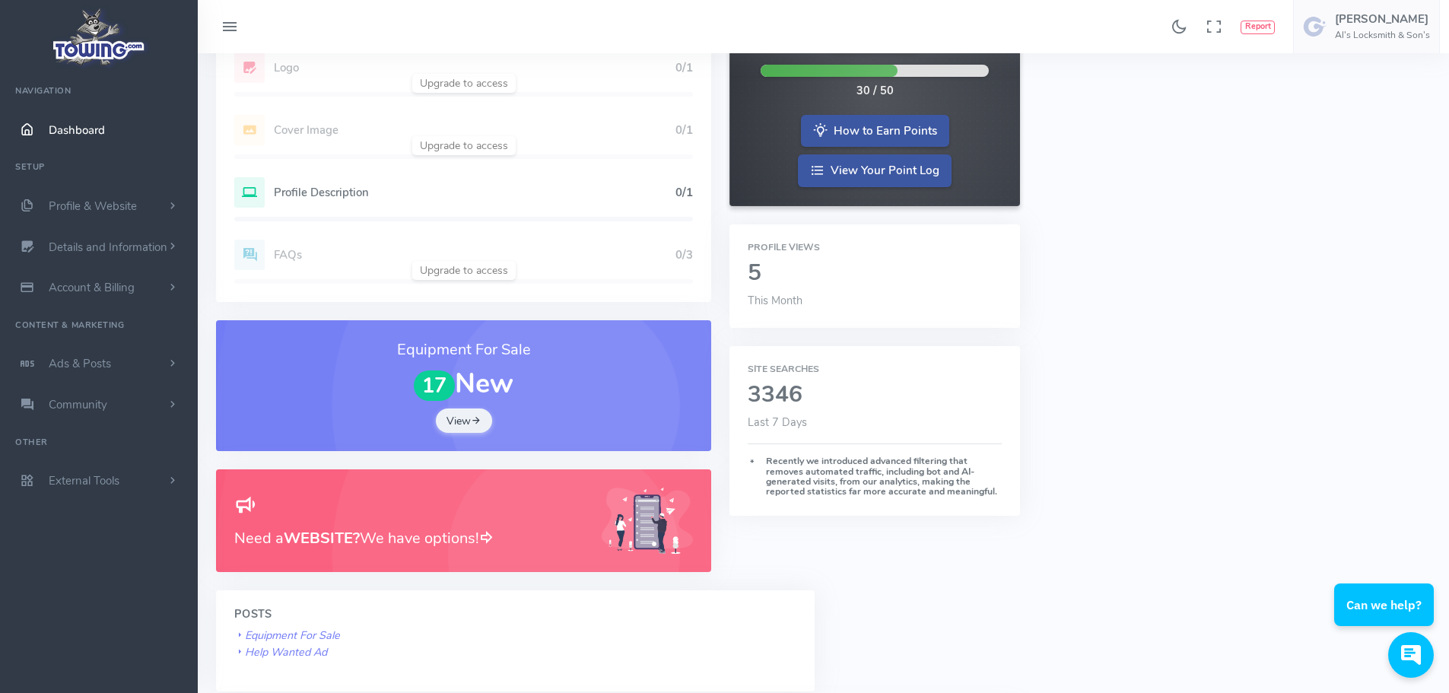
scroll to position [304, 0]
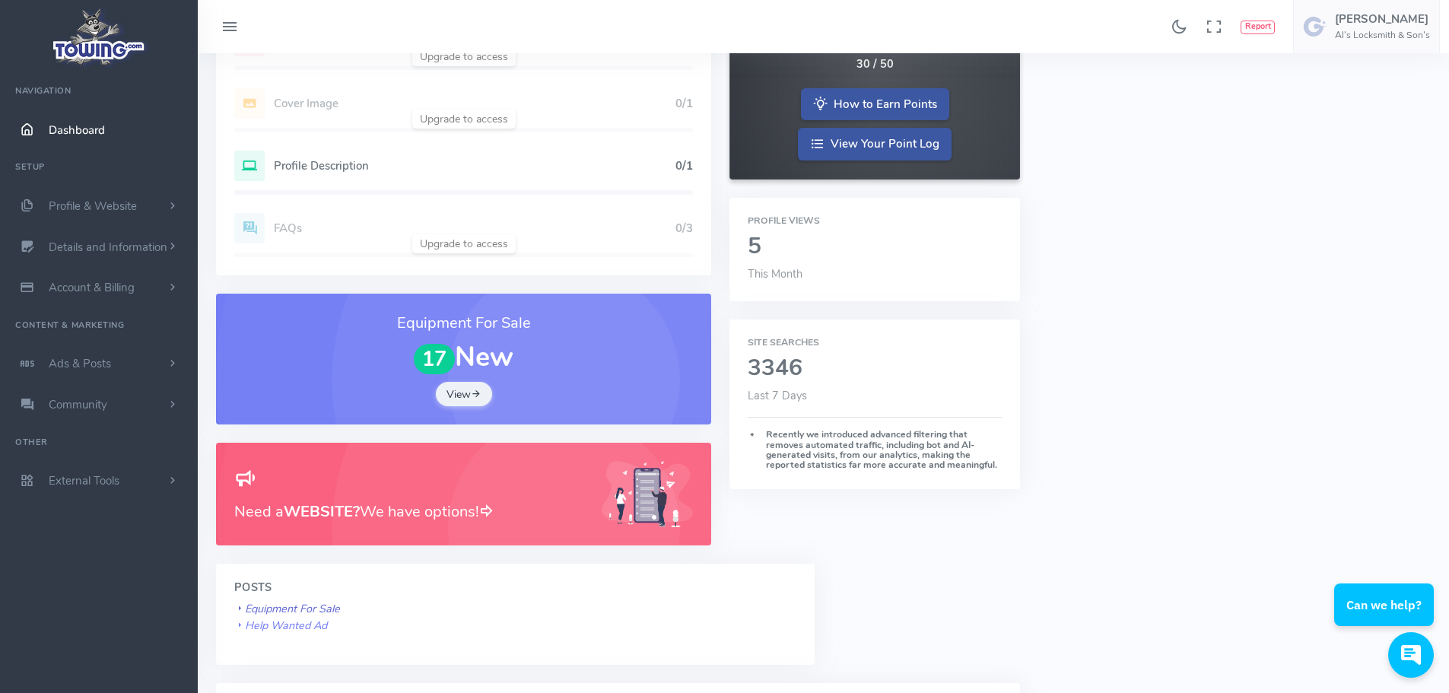
click at [337, 609] on icon "Equipment For Sale" at bounding box center [287, 608] width 106 height 15
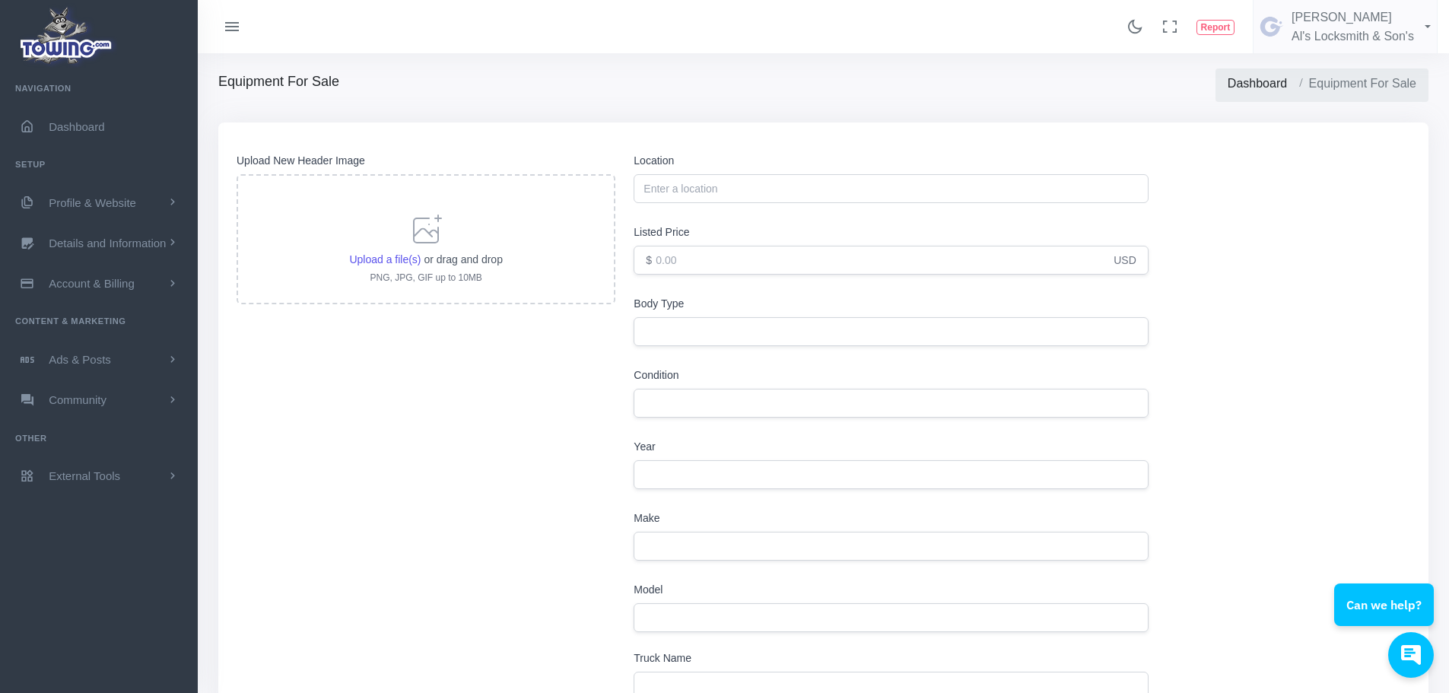
click at [227, 25] on icon at bounding box center [232, 27] width 18 height 21
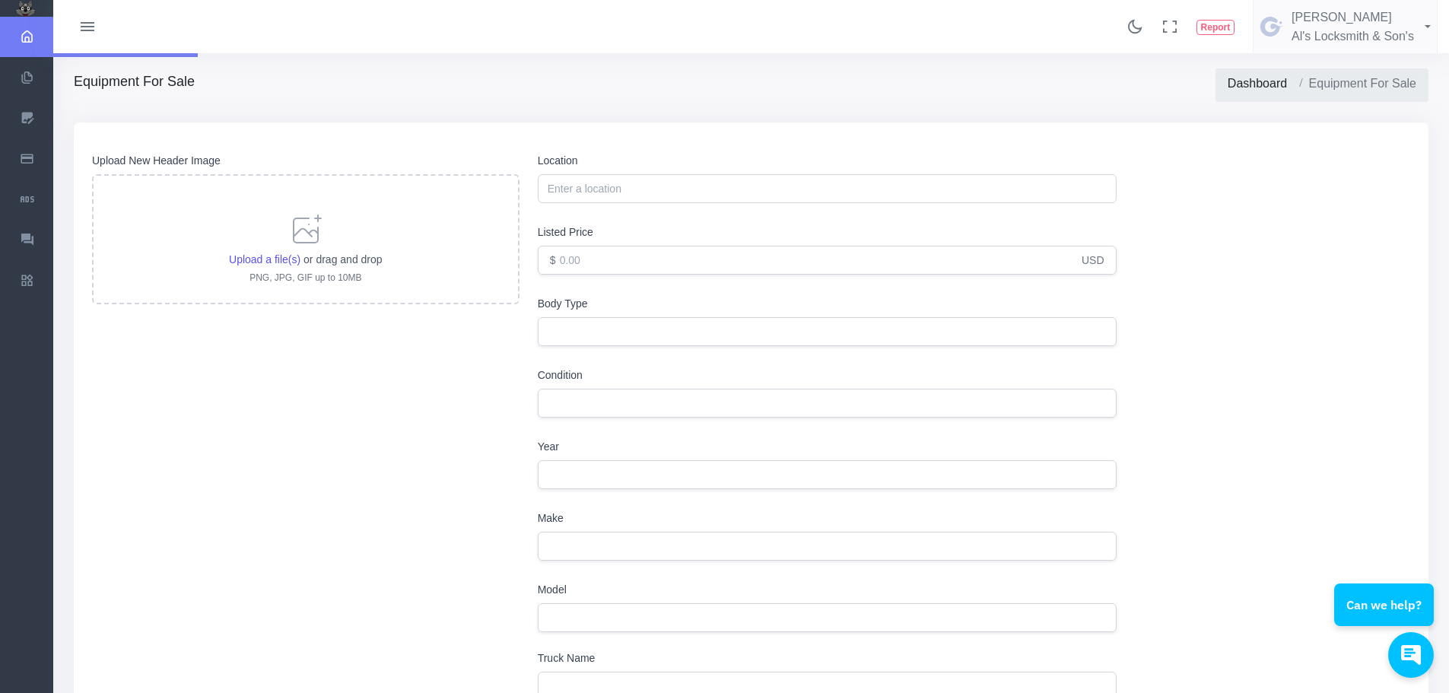
click at [22, 37] on icon "scrollable content" at bounding box center [27, 37] width 38 height 14
click at [66, 30] on button at bounding box center [88, 27] width 46 height 28
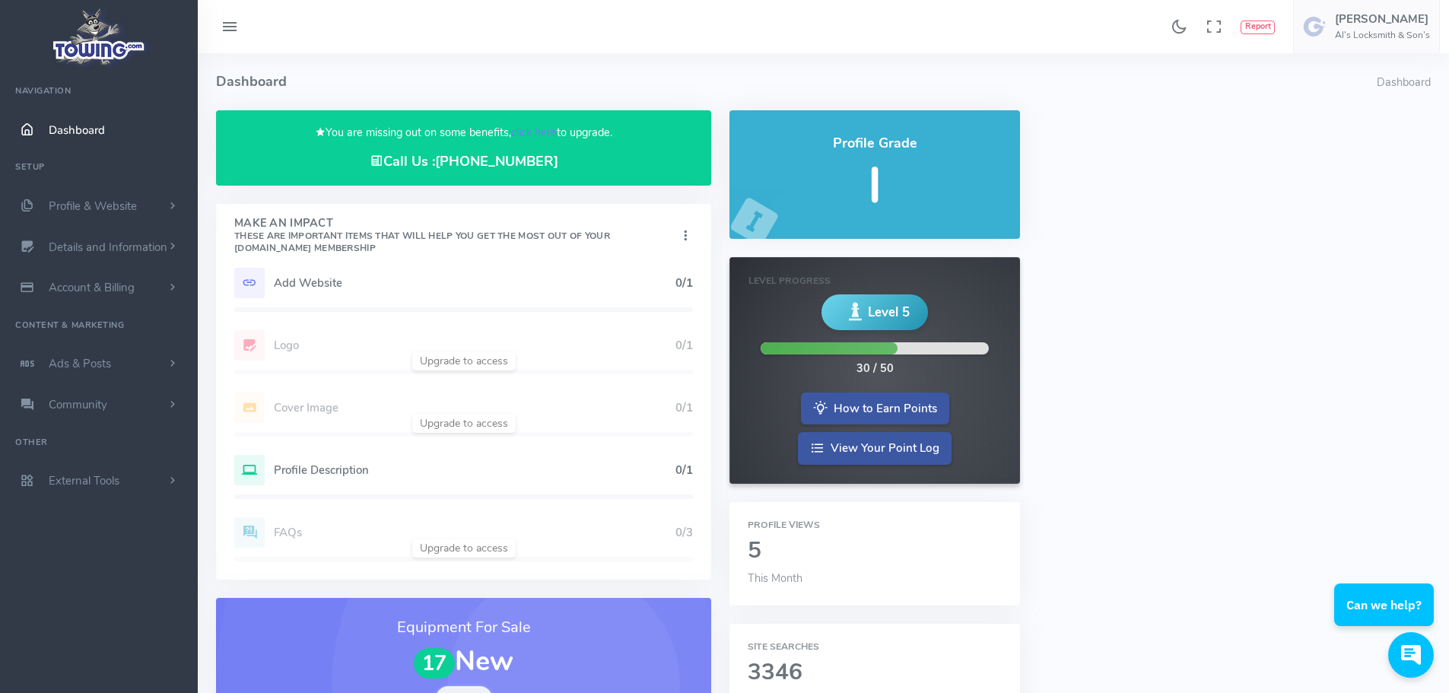
click at [483, 428] on div "Add Website 0/1 Logo 0/1 Cover Image 0/1 Profile Description 0/1 FAQs 0/3" at bounding box center [463, 424] width 495 height 312
click at [319, 469] on h5 "Profile Description" at bounding box center [475, 470] width 402 height 12
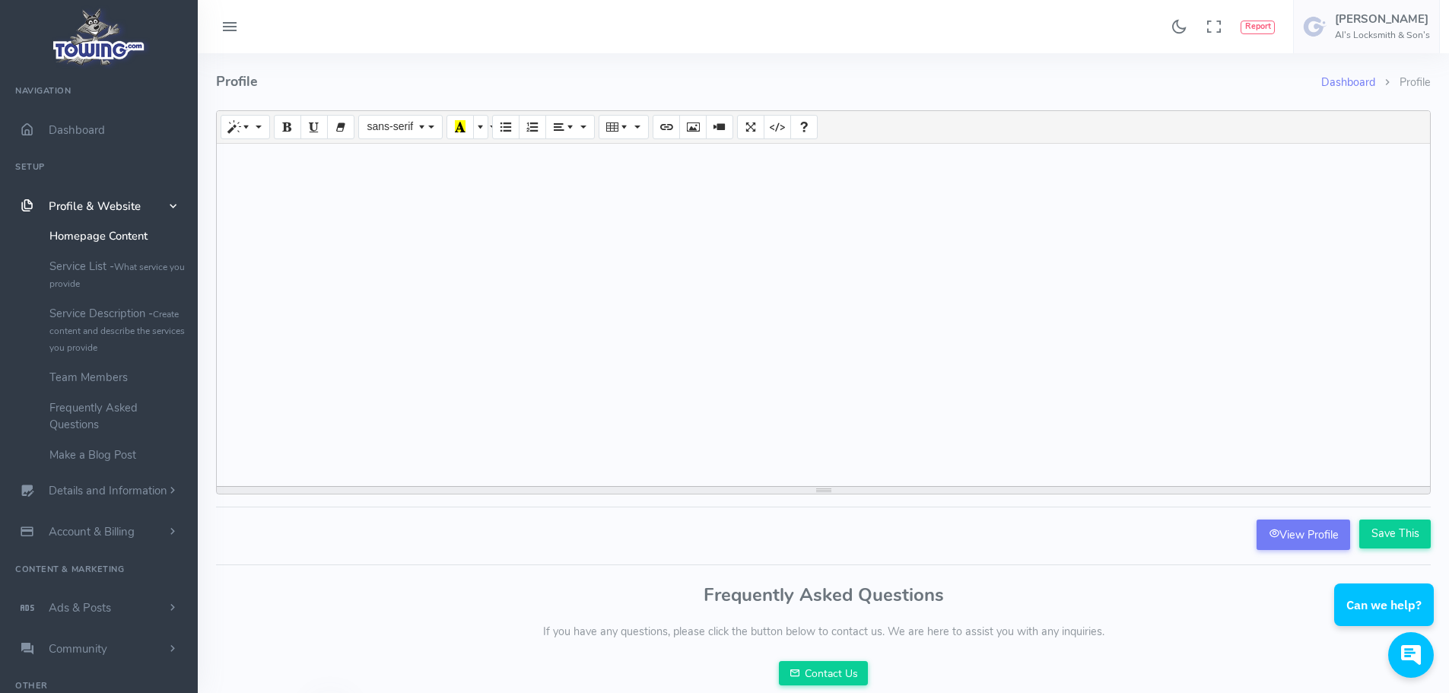
click at [304, 188] on div at bounding box center [824, 315] width 1214 height 342
click at [288, 160] on div "NO tow truck WE are a FULL SERVICE LOCKSMITH." at bounding box center [824, 315] width 1214 height 342
click at [428, 187] on p "WE are a FULL SERVICE LOCKSMITH." at bounding box center [823, 188] width 1198 height 17
click at [1395, 524] on input "Save This" at bounding box center [1396, 534] width 72 height 29
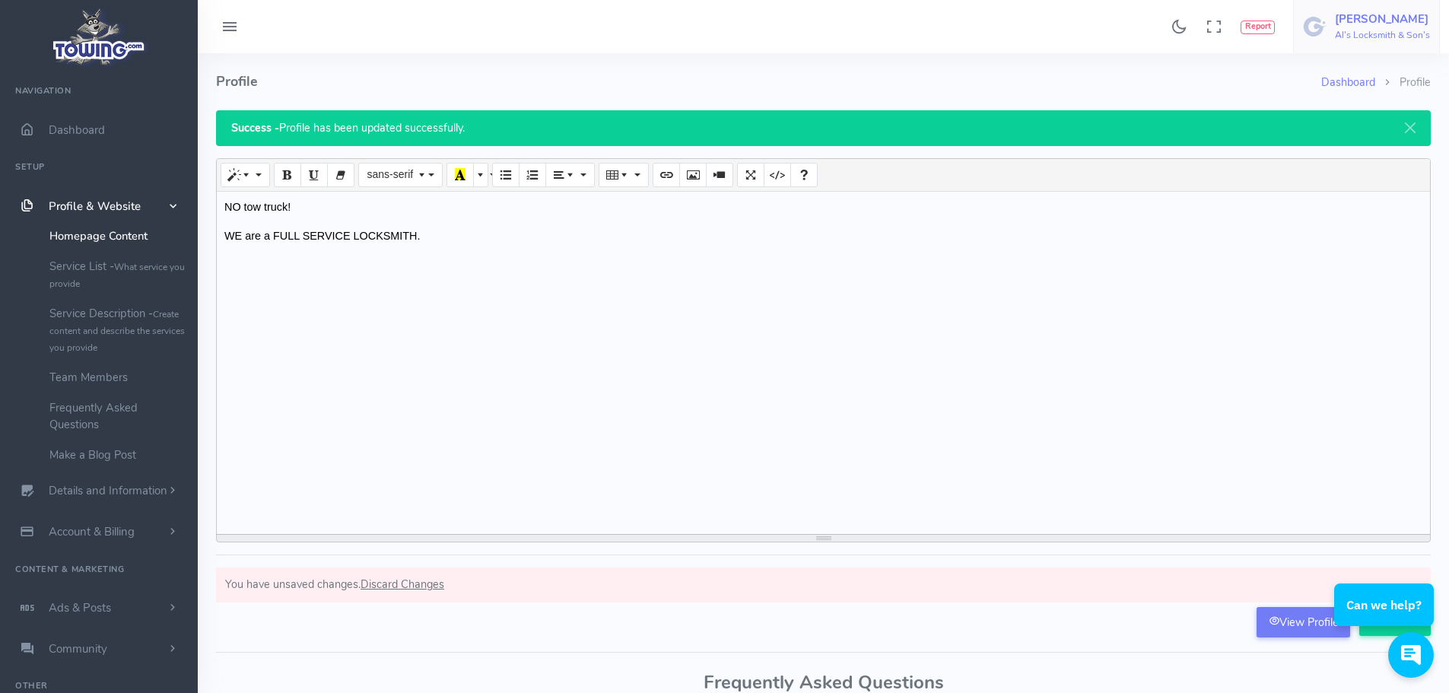
click at [1373, 35] on h6 "Al's Locksmith & Son's" at bounding box center [1382, 35] width 95 height 10
click at [1361, 140] on span "Logout" at bounding box center [1344, 145] width 34 height 15
